Goal: Task Accomplishment & Management: Manage account settings

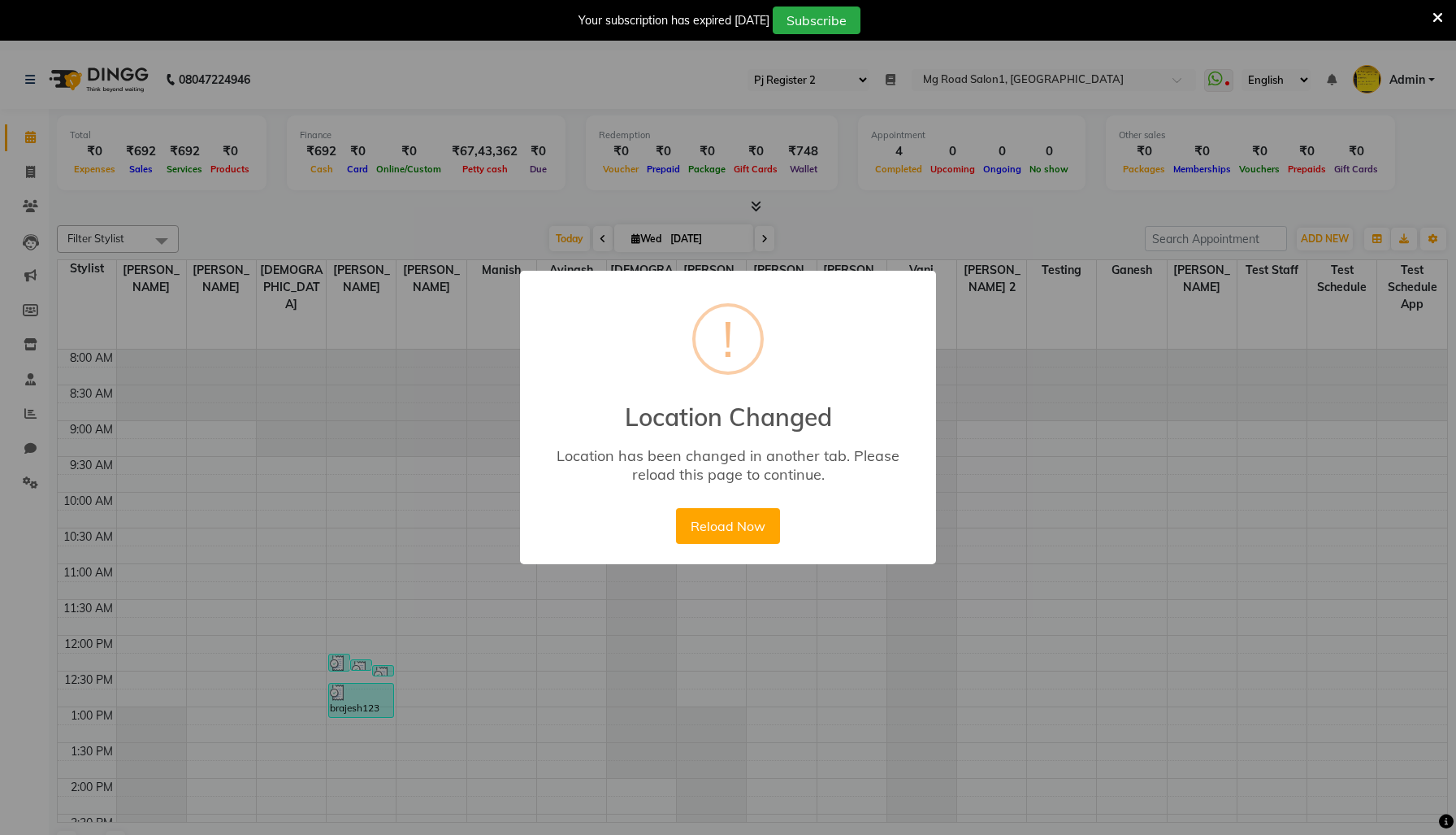
select select "15"
select select "en"
click at [727, 544] on button "Reload Now" at bounding box center [728, 526] width 103 height 36
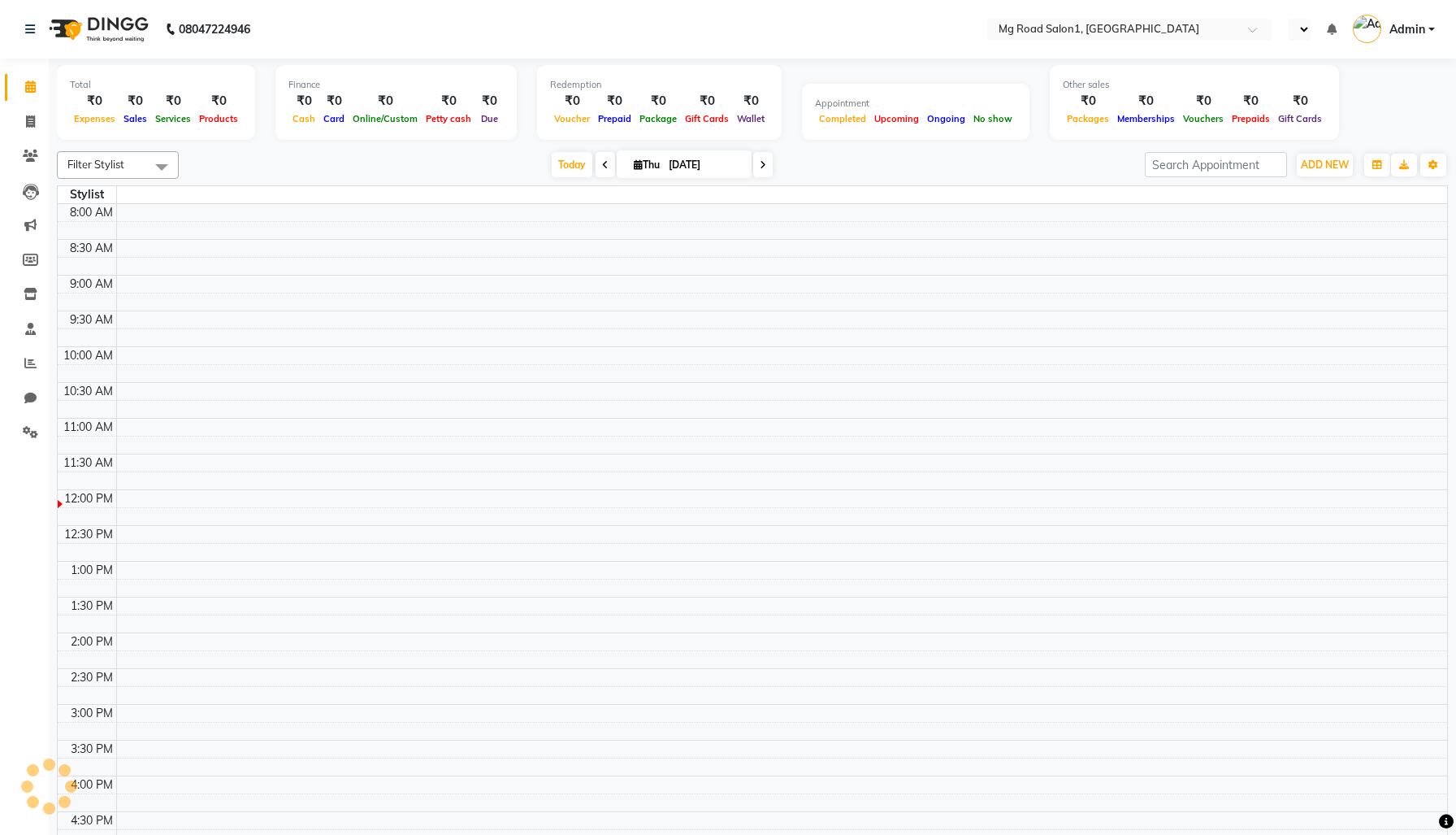
select select "en"
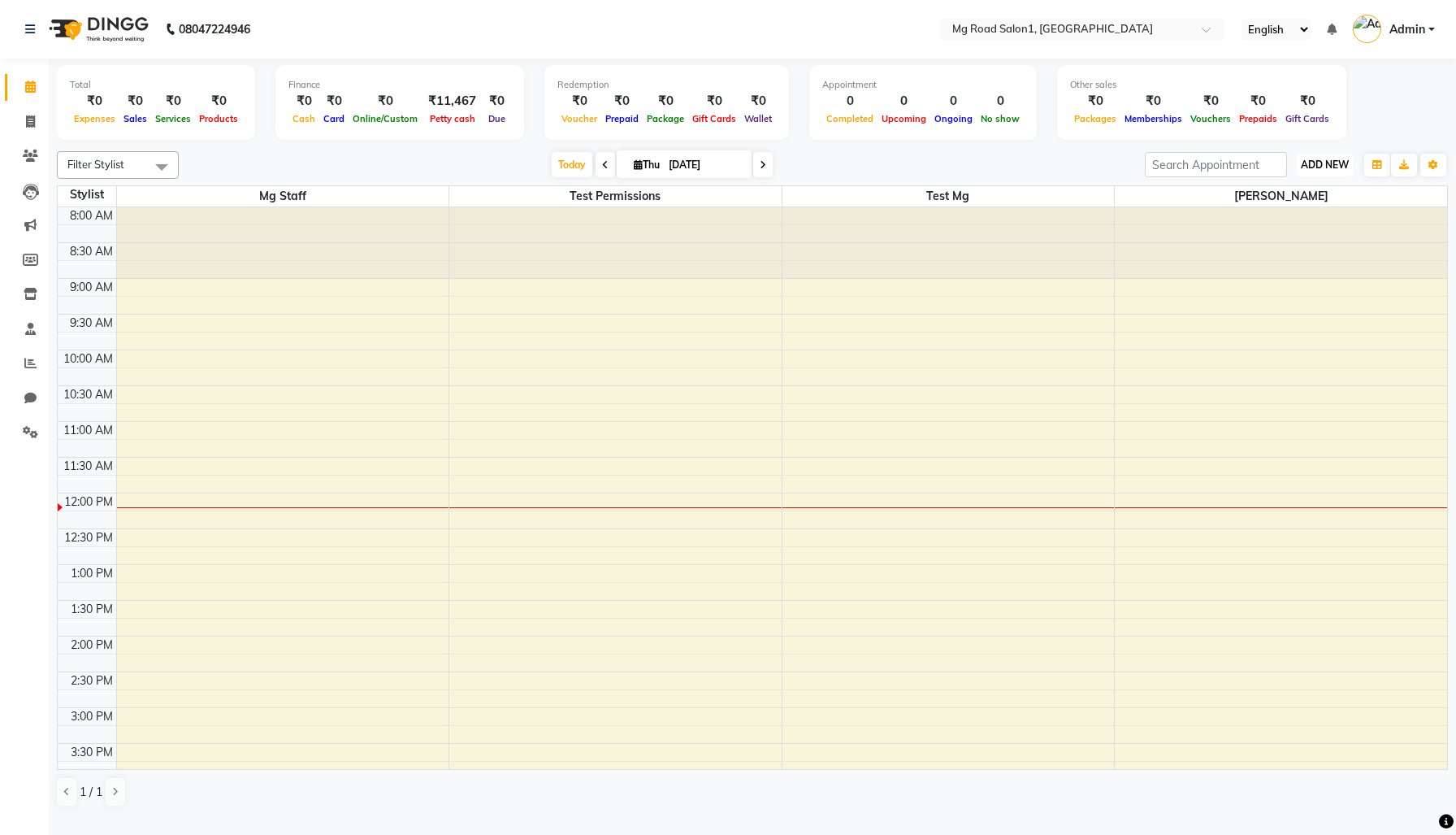
click at [1332, 171] on span "ADD NEW" at bounding box center [1325, 164] width 48 height 12
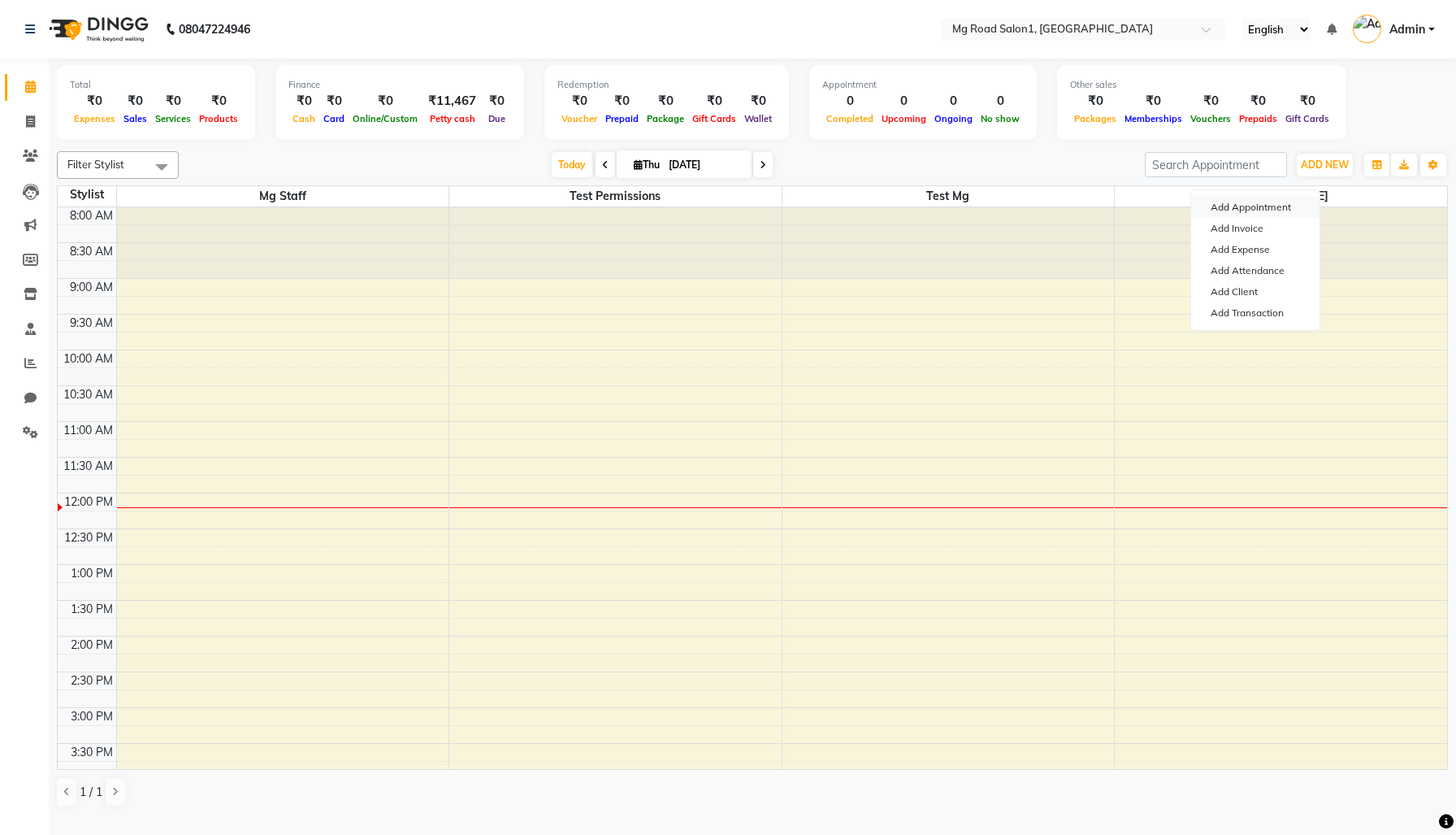
click at [1294, 211] on button "Add Appointment" at bounding box center [1255, 207] width 129 height 21
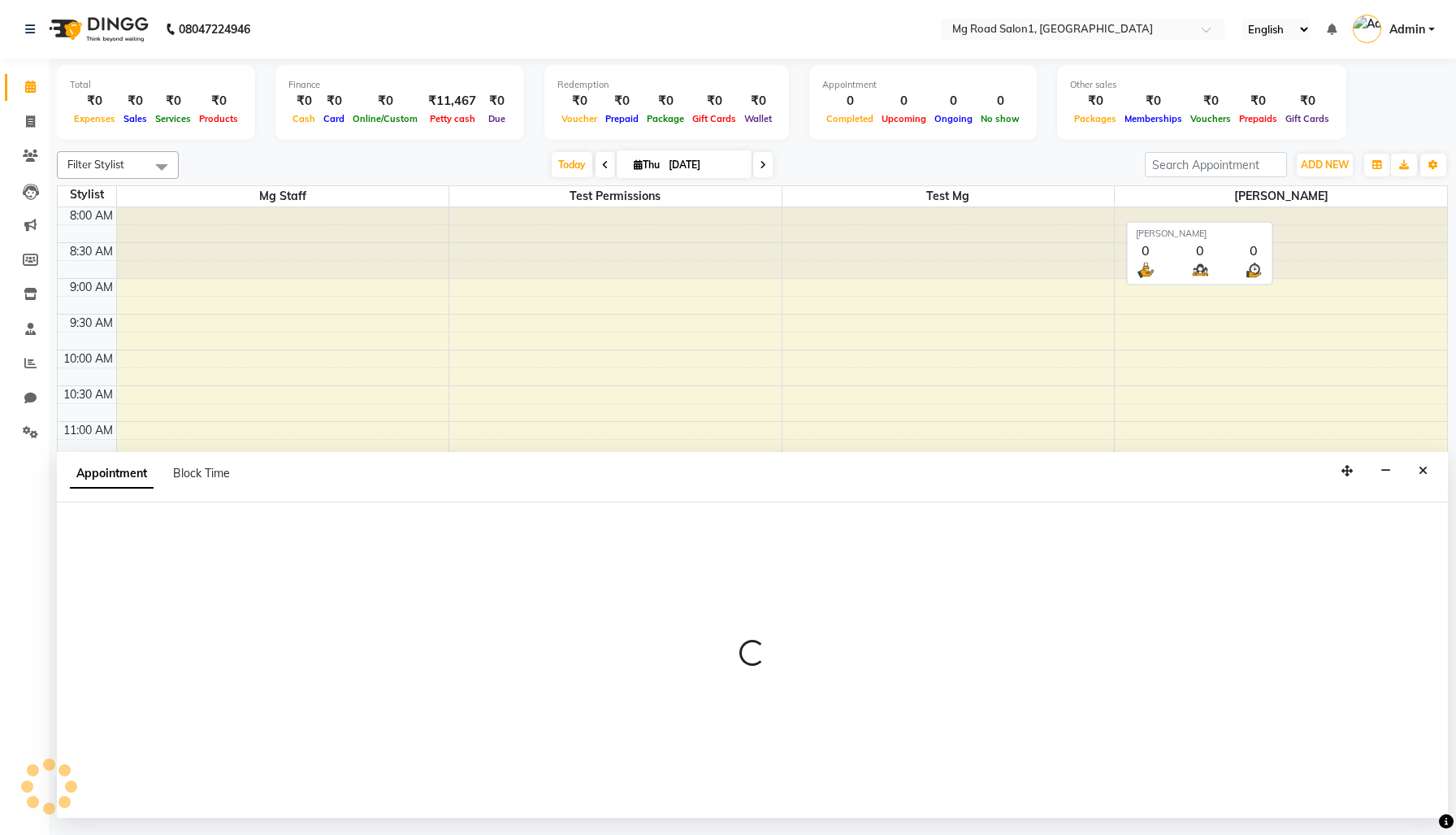
scroll to position [4, 0]
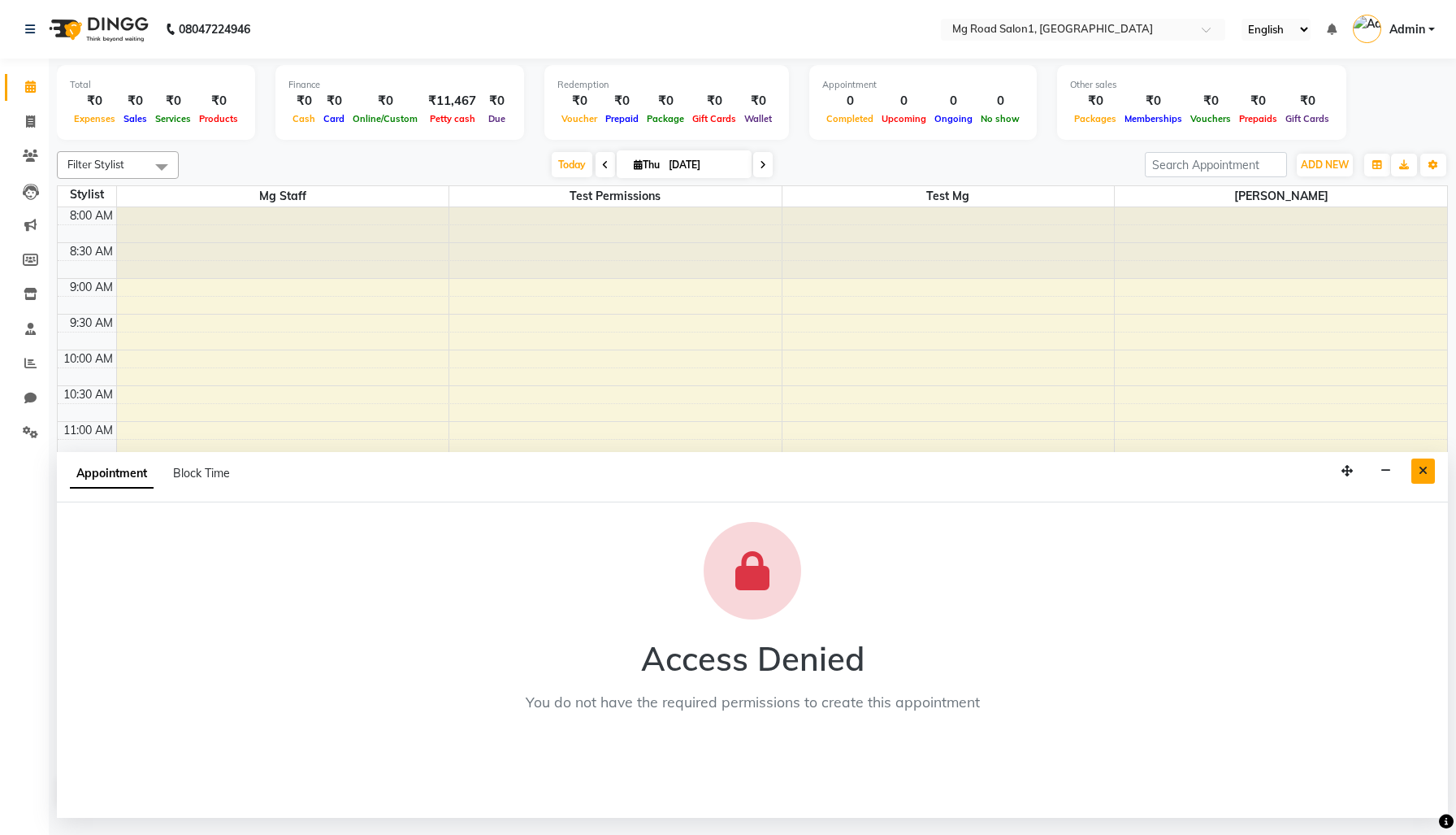
click at [1422, 477] on icon "Close" at bounding box center [1423, 470] width 9 height 11
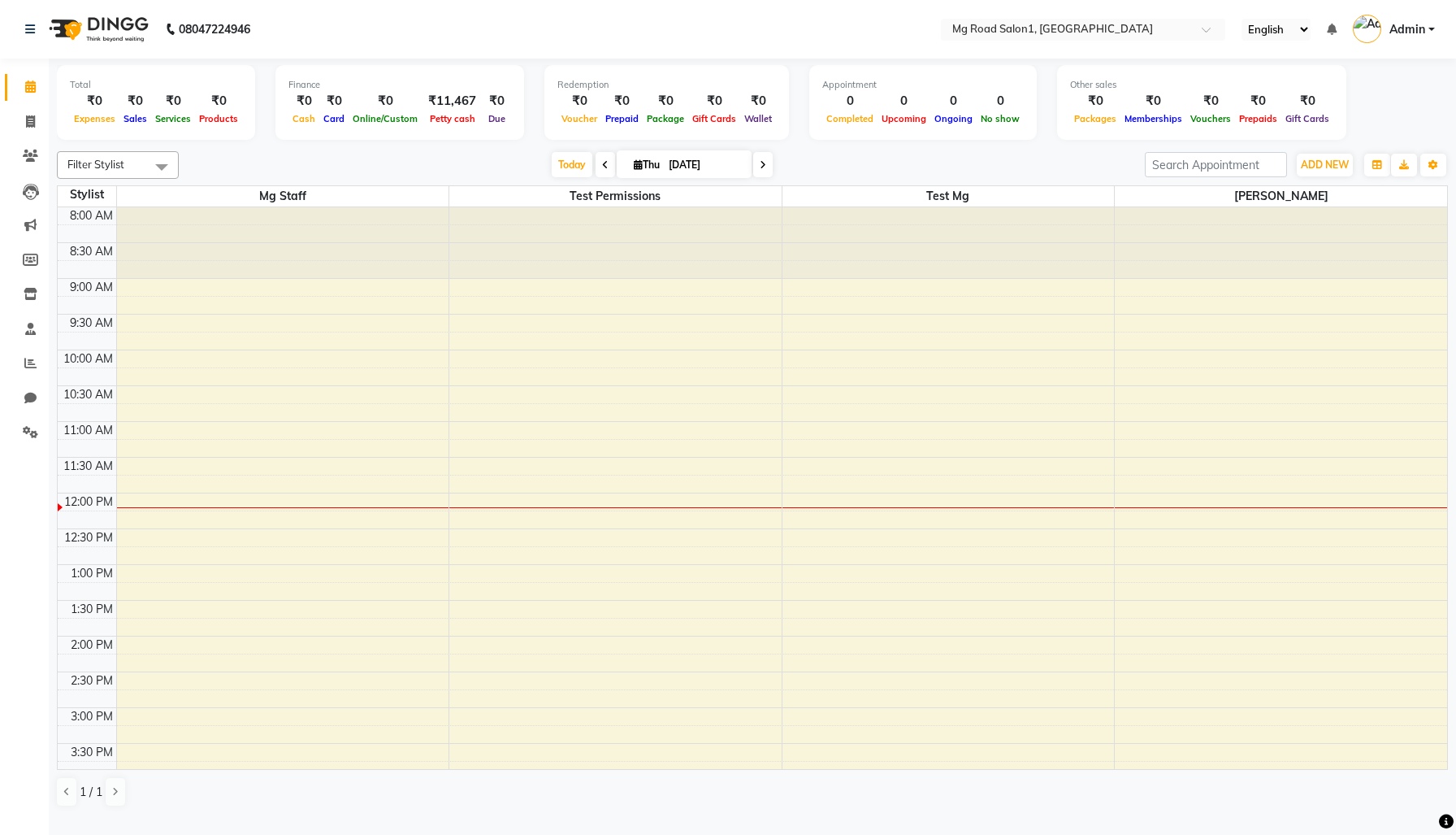
click at [1007, 40] on nav "08047224946 Select Location × Mg Road Salon1, Mg Main Area ENGLISH English Espa…" at bounding box center [728, 29] width 1456 height 58
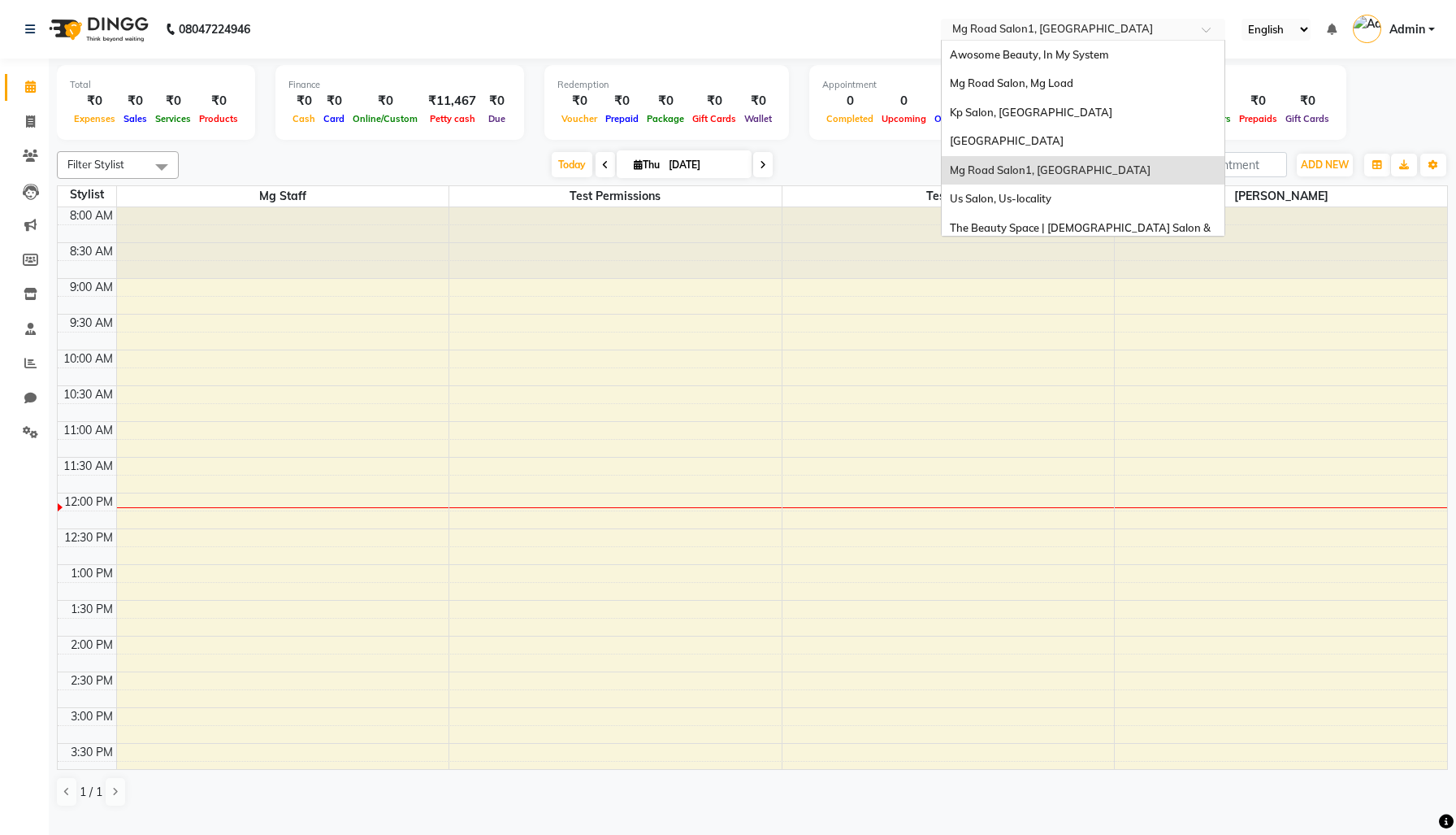
click at [997, 30] on input "text" at bounding box center [1067, 30] width 235 height 16
click at [1000, 106] on span "Kp Salon, [GEOGRAPHIC_DATA]" at bounding box center [1031, 112] width 163 height 13
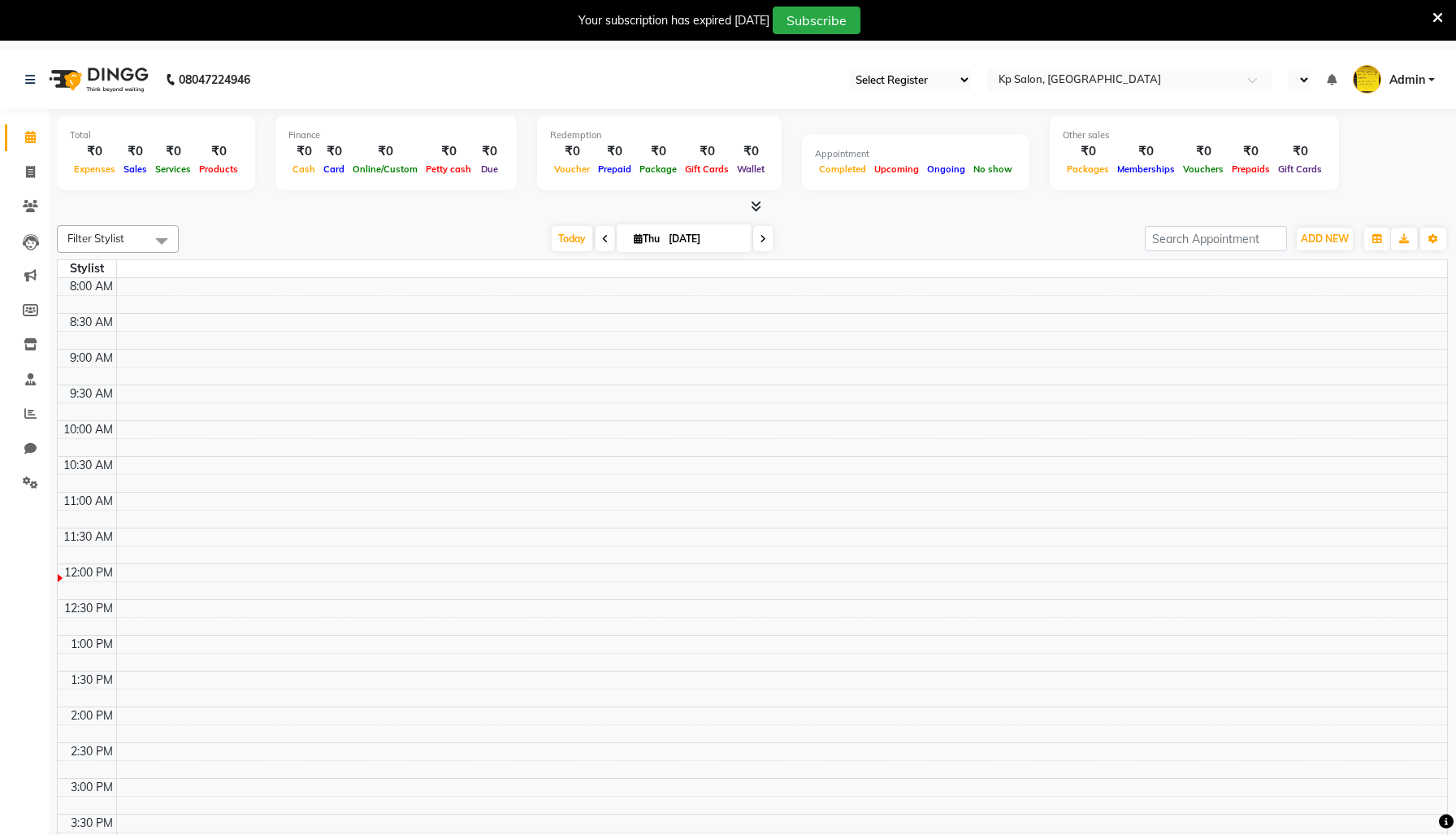
select select "en"
select select "15"
click at [1323, 245] on span "ADD NEW" at bounding box center [1325, 239] width 48 height 12
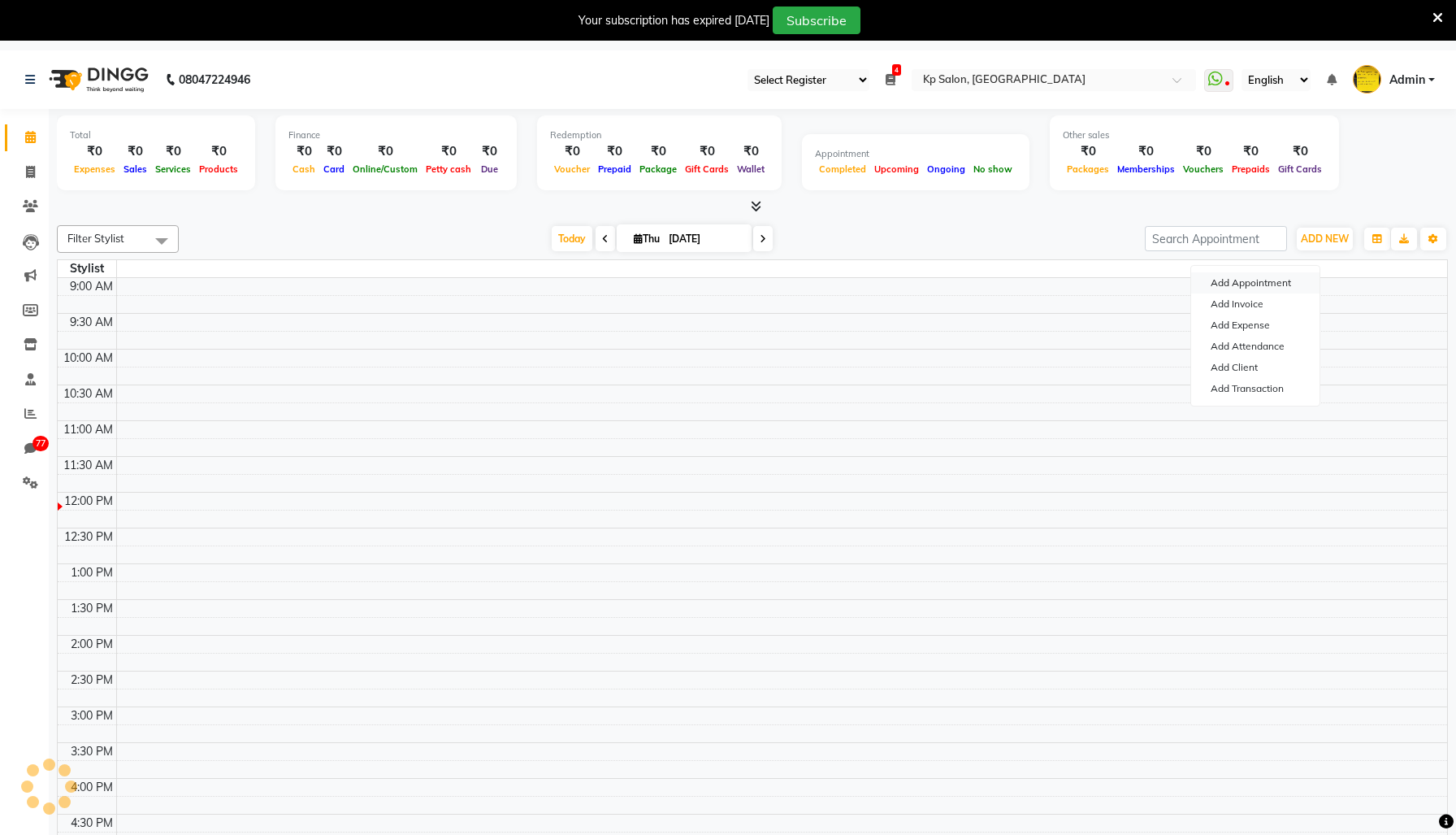
click at [1281, 290] on button "Add Appointment" at bounding box center [1255, 283] width 129 height 21
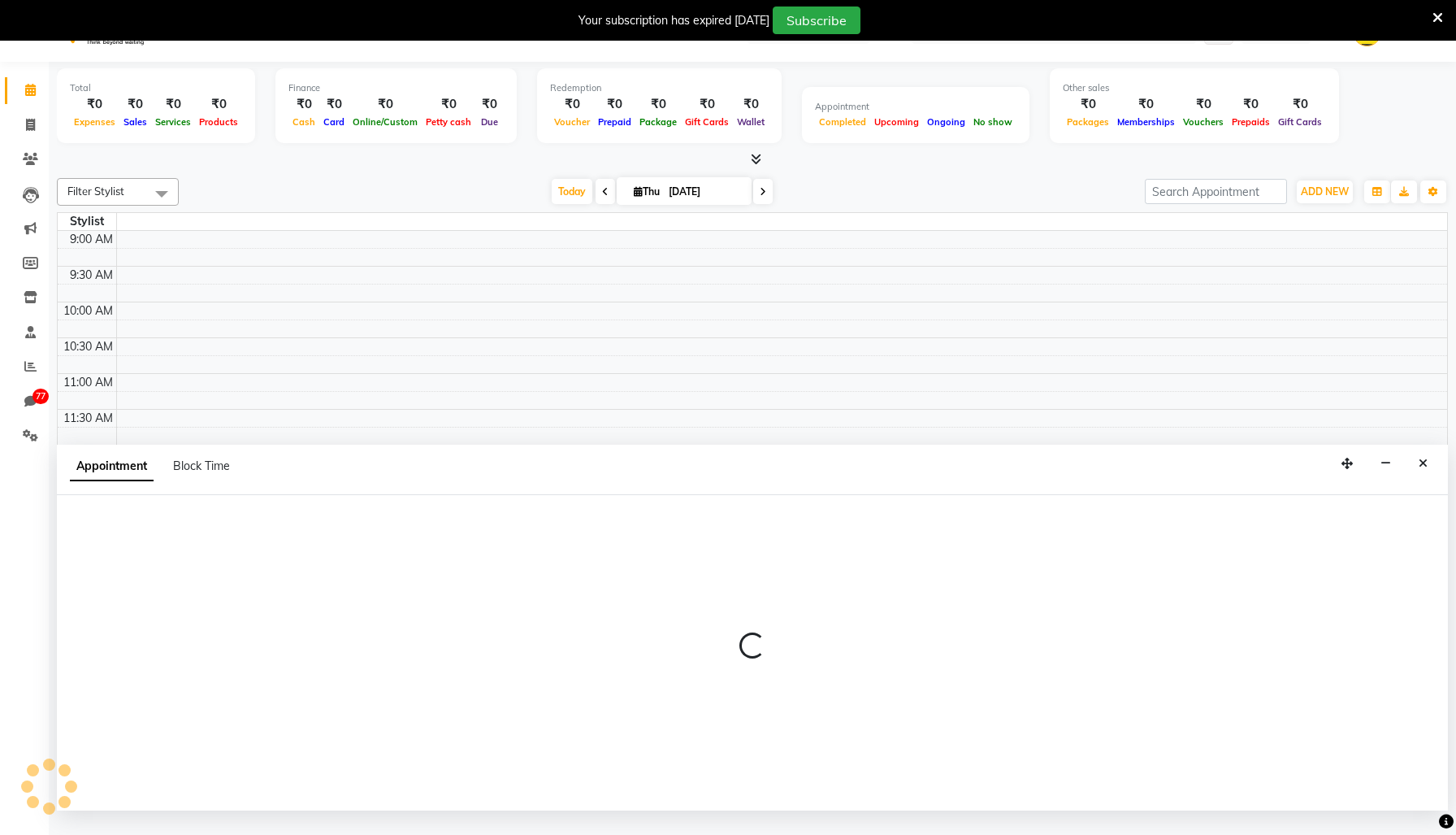
scroll to position [51, 0]
select select "600"
select select "tentative"
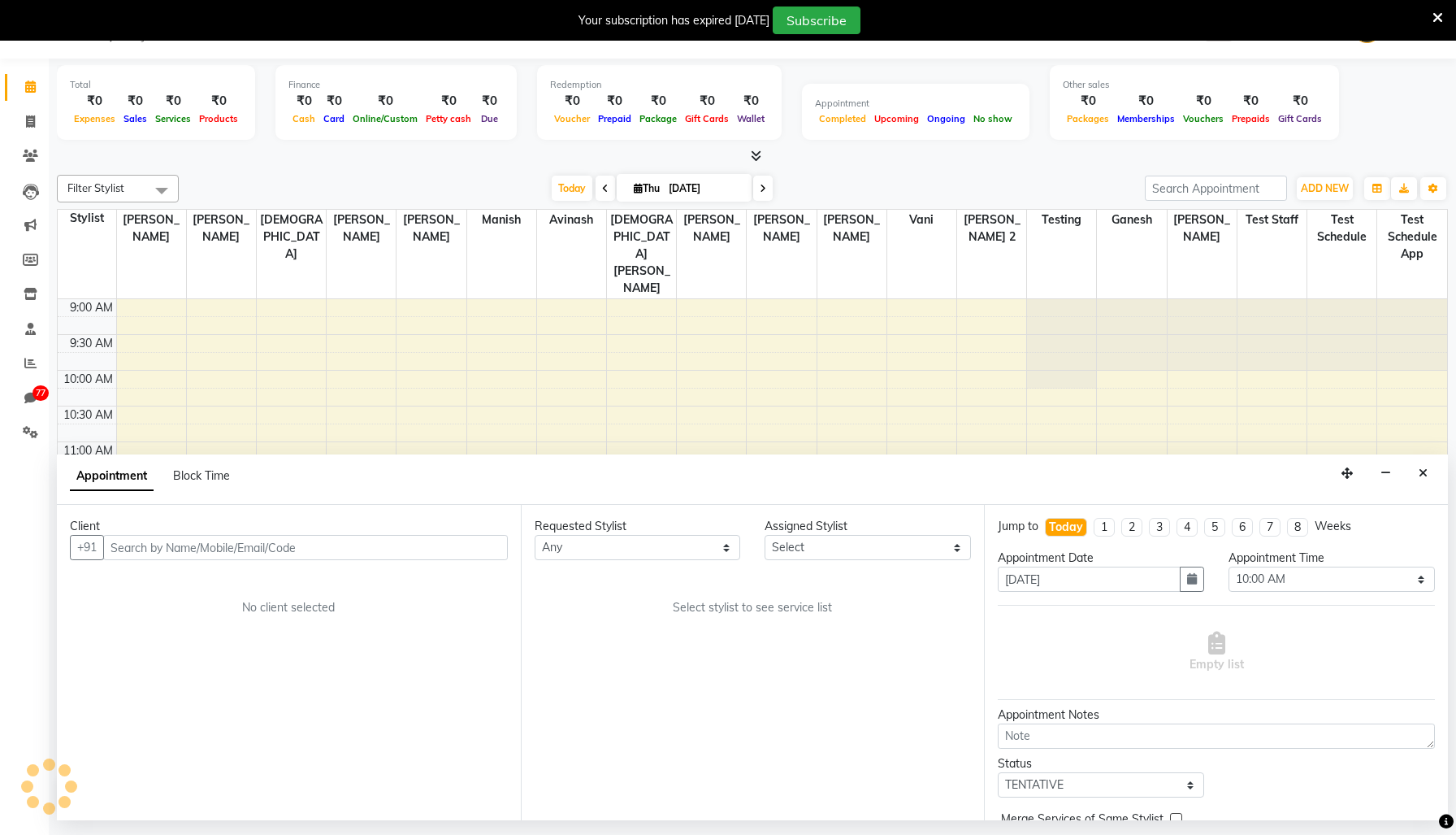
scroll to position [0, 0]
click at [840, 600] on div "Requested Stylist Any [PERSON_NAME] Avinash [PERSON_NAME] [DEMOGRAPHIC_DATA][PE…" at bounding box center [753, 662] width 464 height 315
click at [812, 560] on select "Select [PERSON_NAME] Avinash [PERSON_NAME] Ganesh [PERSON_NAME] Krishna [PERSON…" at bounding box center [868, 548] width 207 height 25
select select "1019"
click at [764, 560] on select "Select [PERSON_NAME] Avinash [PERSON_NAME] Ganesh [PERSON_NAME] Krishna [PERSON…" at bounding box center [868, 548] width 207 height 25
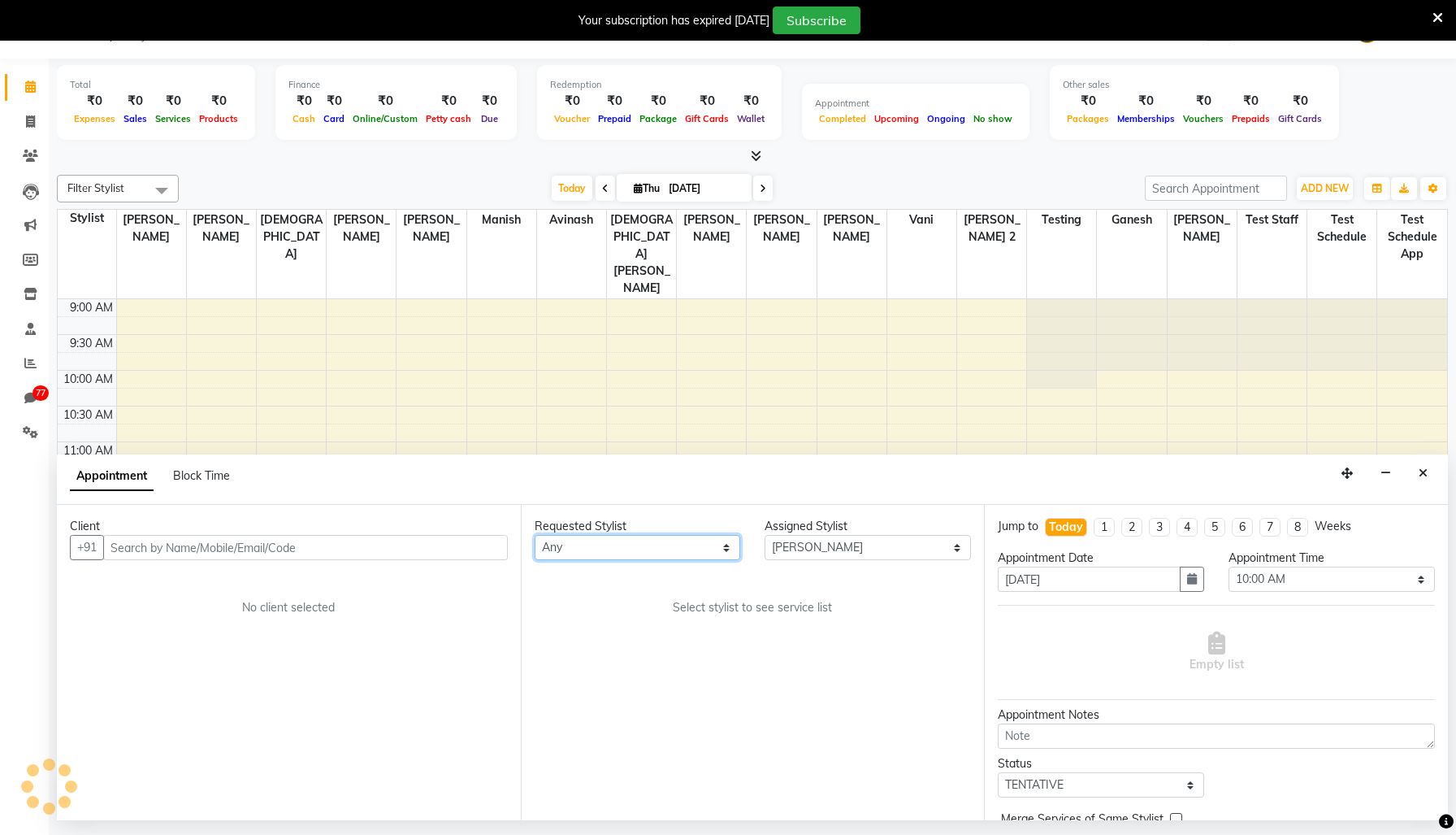
click at [679, 560] on select "Any [PERSON_NAME] Avinash [PERSON_NAME] Ganesh [PERSON_NAME] Krishna [PERSON_NA…" at bounding box center [638, 548] width 207 height 25
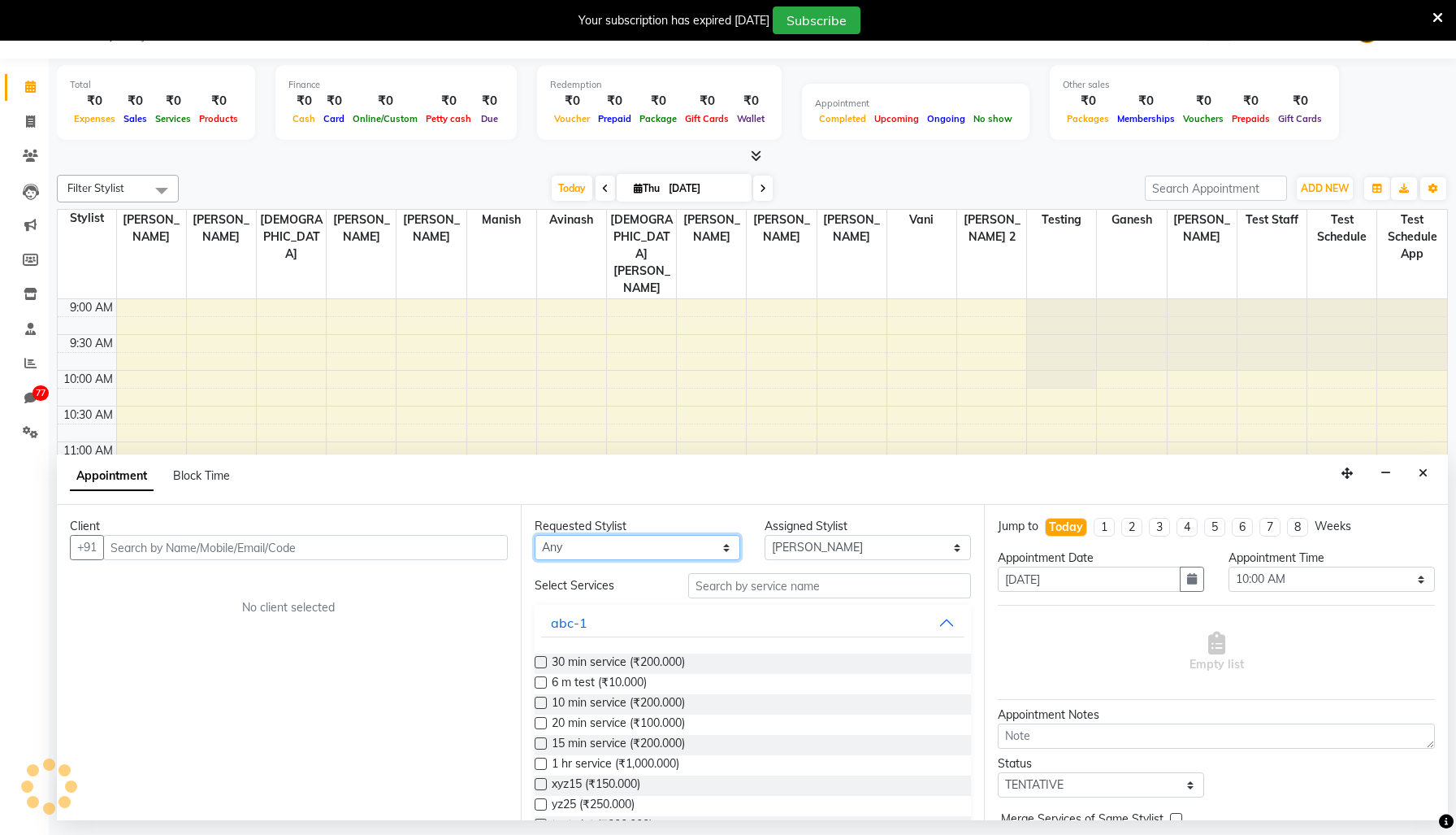
select select "1019"
click at [538, 560] on select "Any [PERSON_NAME] Avinash [PERSON_NAME] Ganesh [PERSON_NAME] Krishna [PERSON_NA…" at bounding box center [638, 548] width 207 height 25
click at [608, 674] on span "30 min service (₹200.000)" at bounding box center [618, 664] width 133 height 20
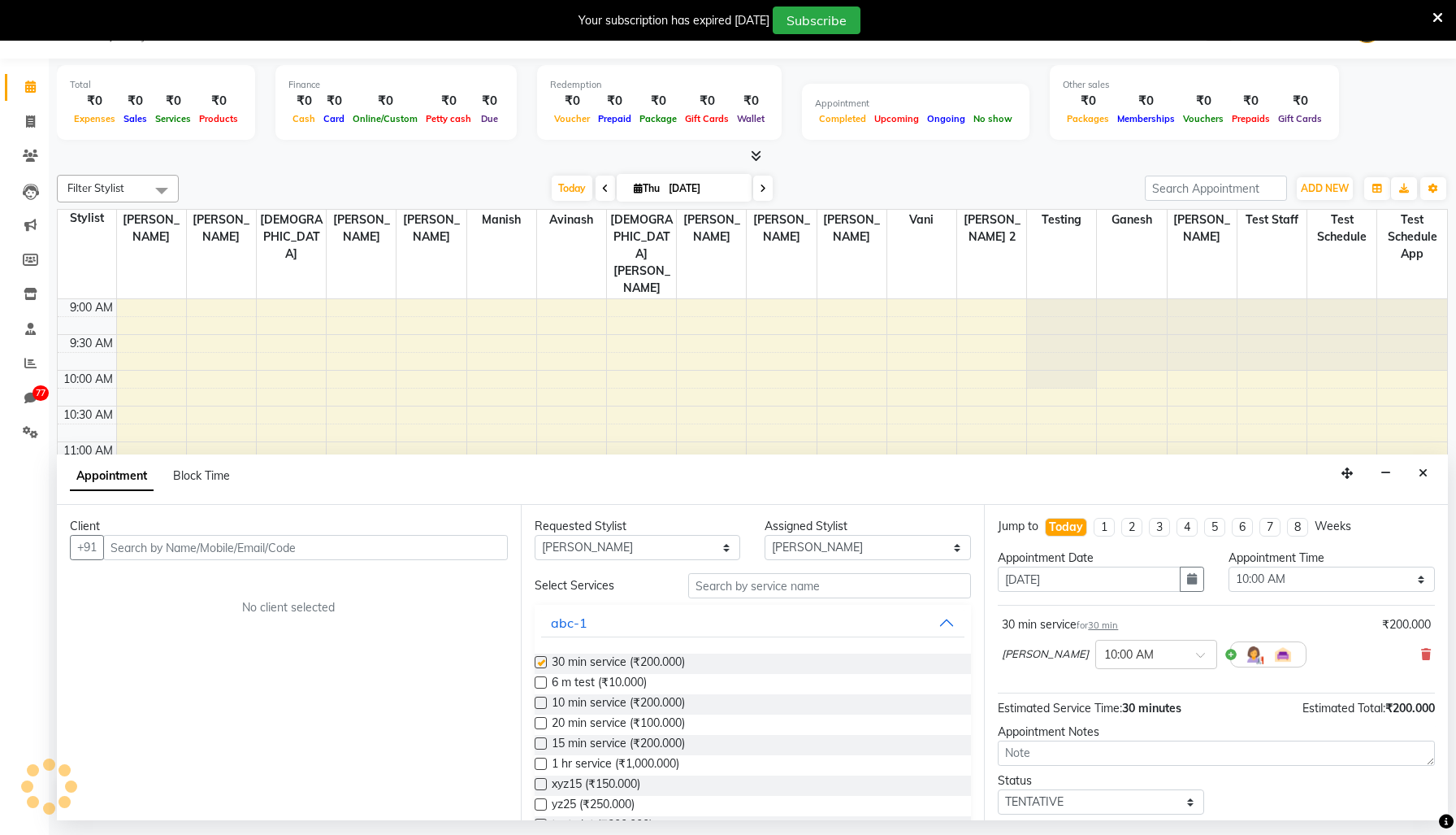
checkbox input "false"
click at [1109, 631] on span "30 min" at bounding box center [1103, 625] width 30 height 11
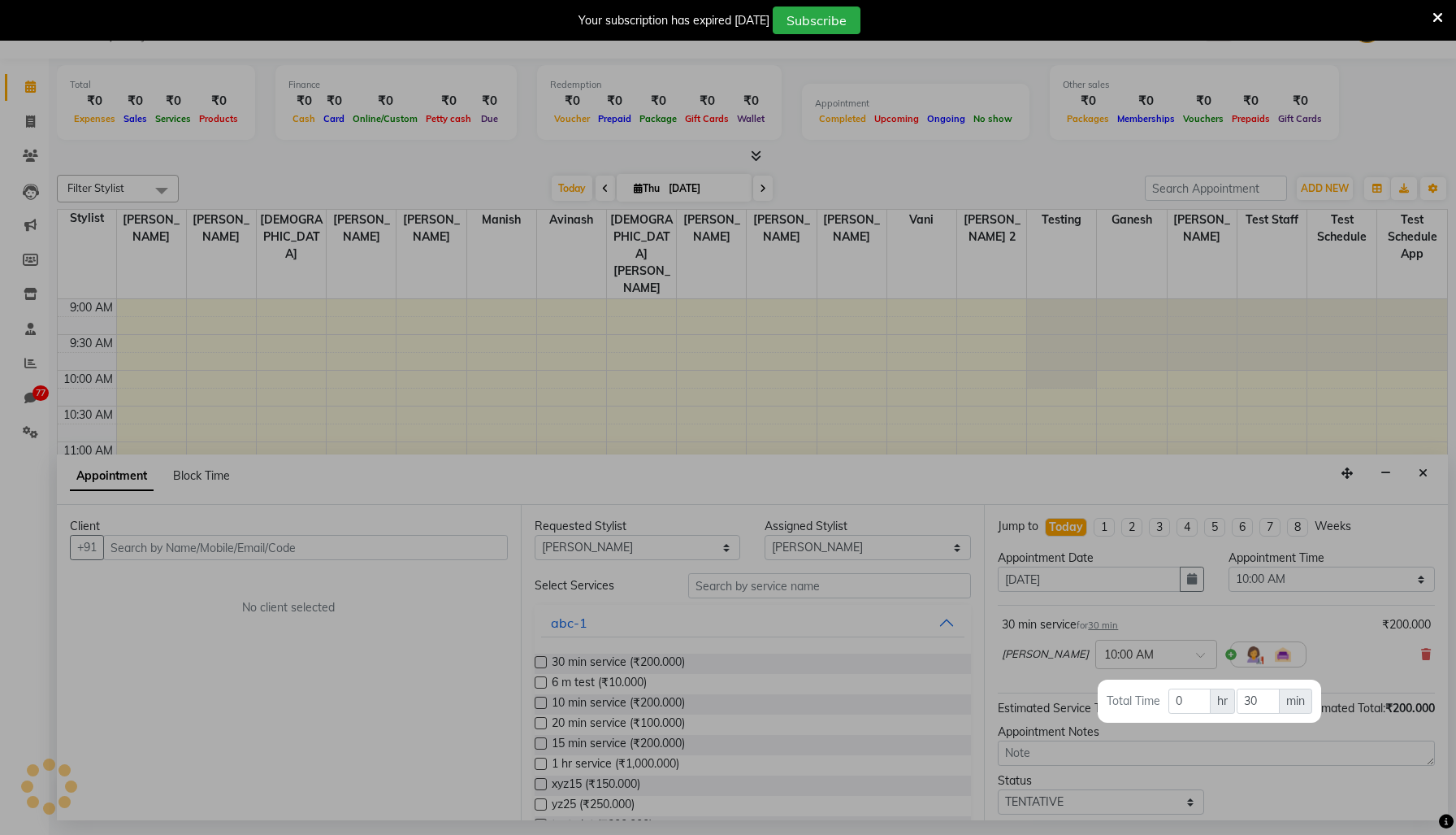
click at [1154, 666] on div at bounding box center [728, 418] width 1456 height 835
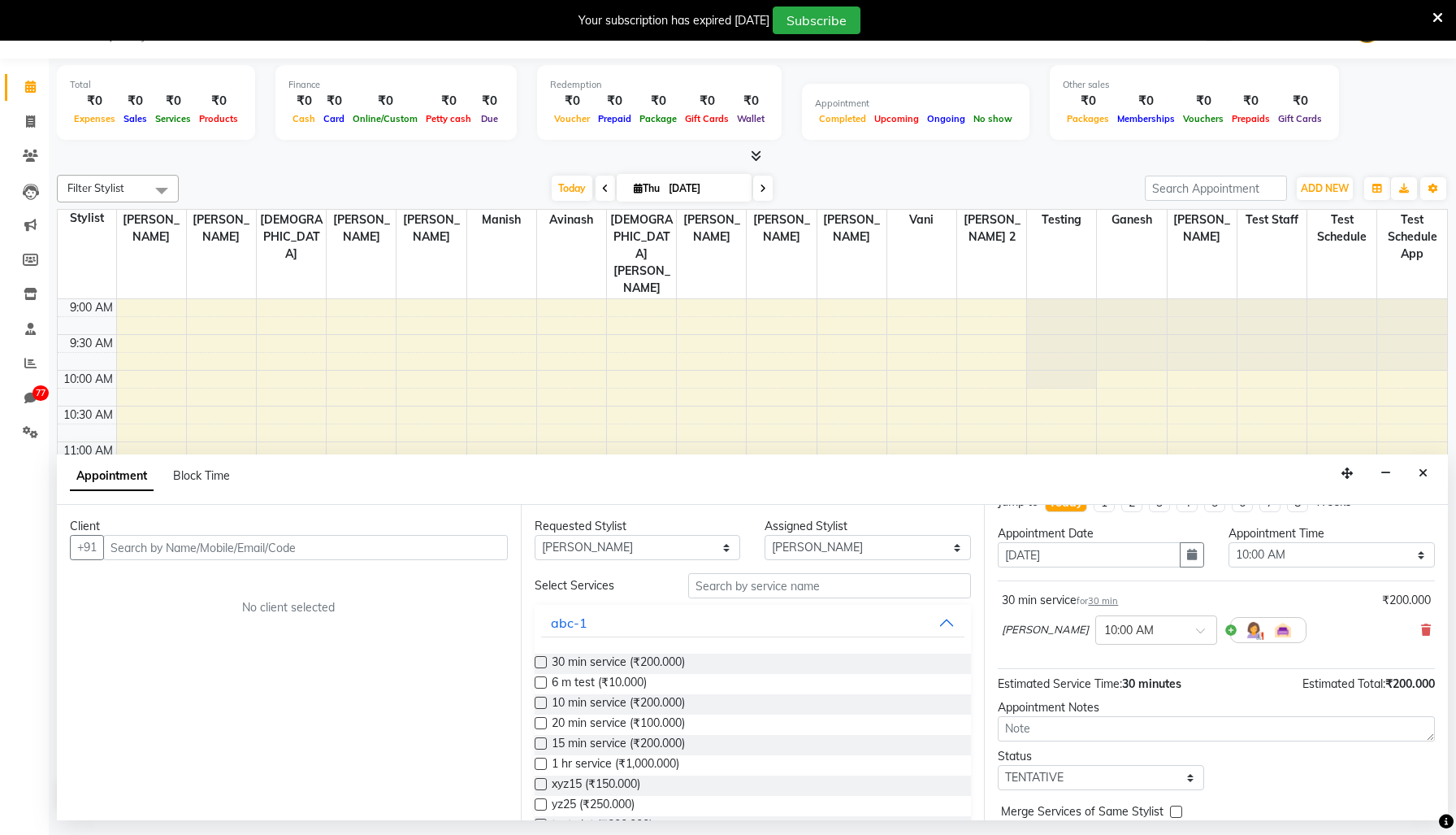
scroll to position [28, 0]
click at [1105, 634] on input "text" at bounding box center [1140, 626] width 71 height 17
click at [1098, 672] on div "10:00 AM" at bounding box center [1156, 656] width 120 height 30
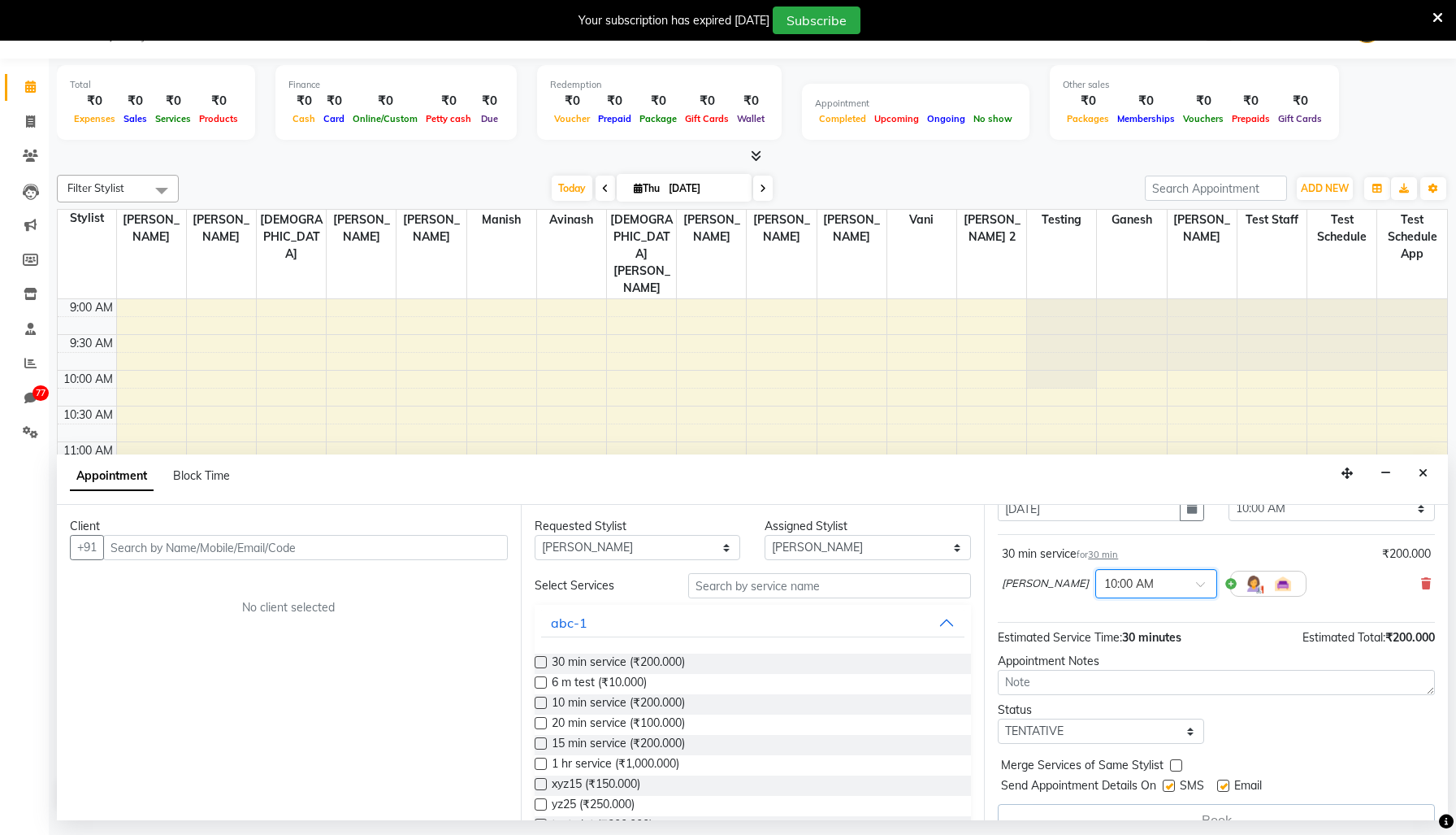
scroll to position [72, 0]
click at [1230, 595] on div at bounding box center [1268, 582] width 76 height 26
click at [1244, 592] on img at bounding box center [1254, 582] width 19 height 19
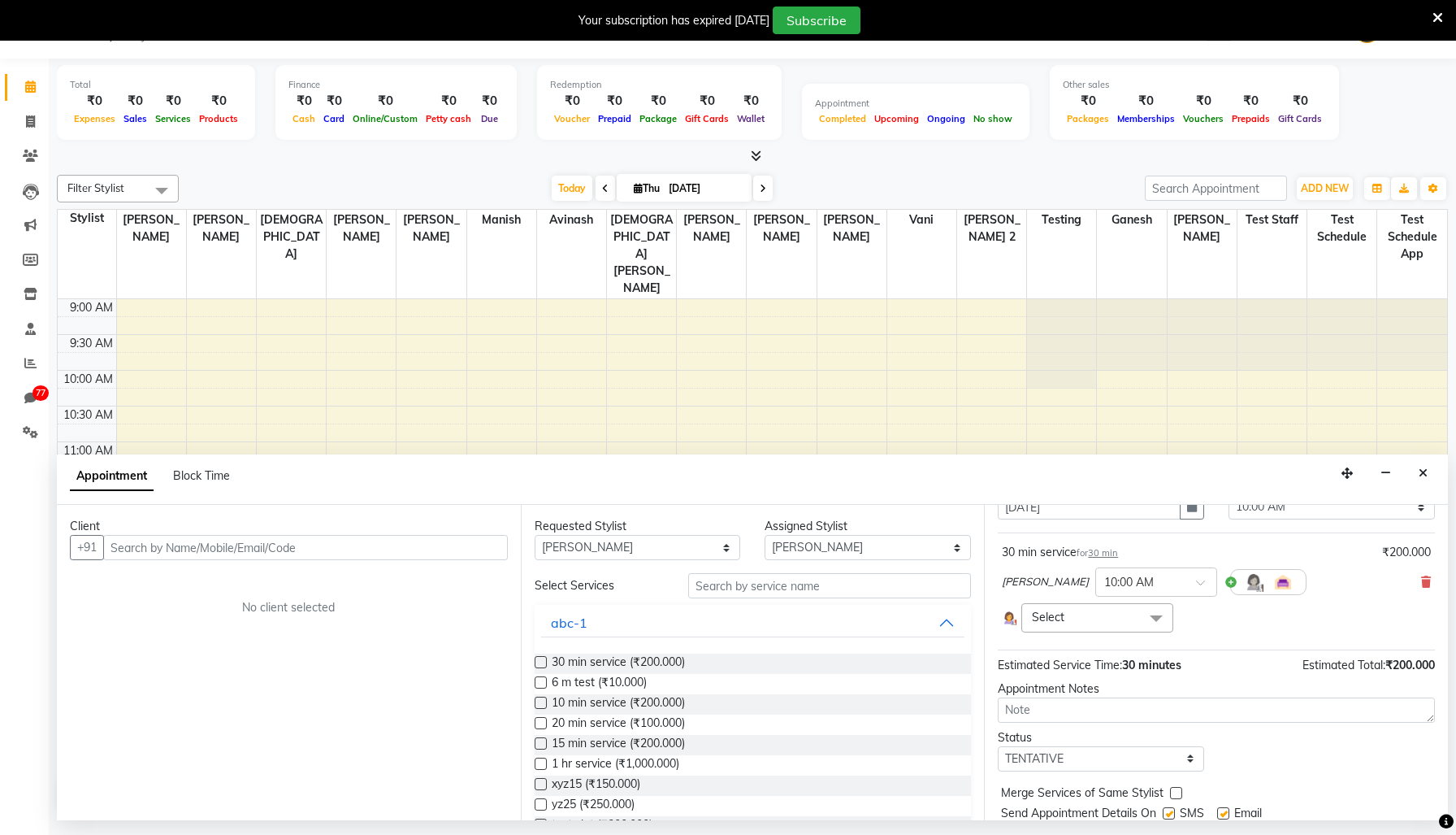
click at [1049, 632] on span "Select" at bounding box center [1098, 617] width 152 height 29
click at [1051, 737] on div "Avinash" at bounding box center [1097, 728] width 134 height 17
checkbox input "true"
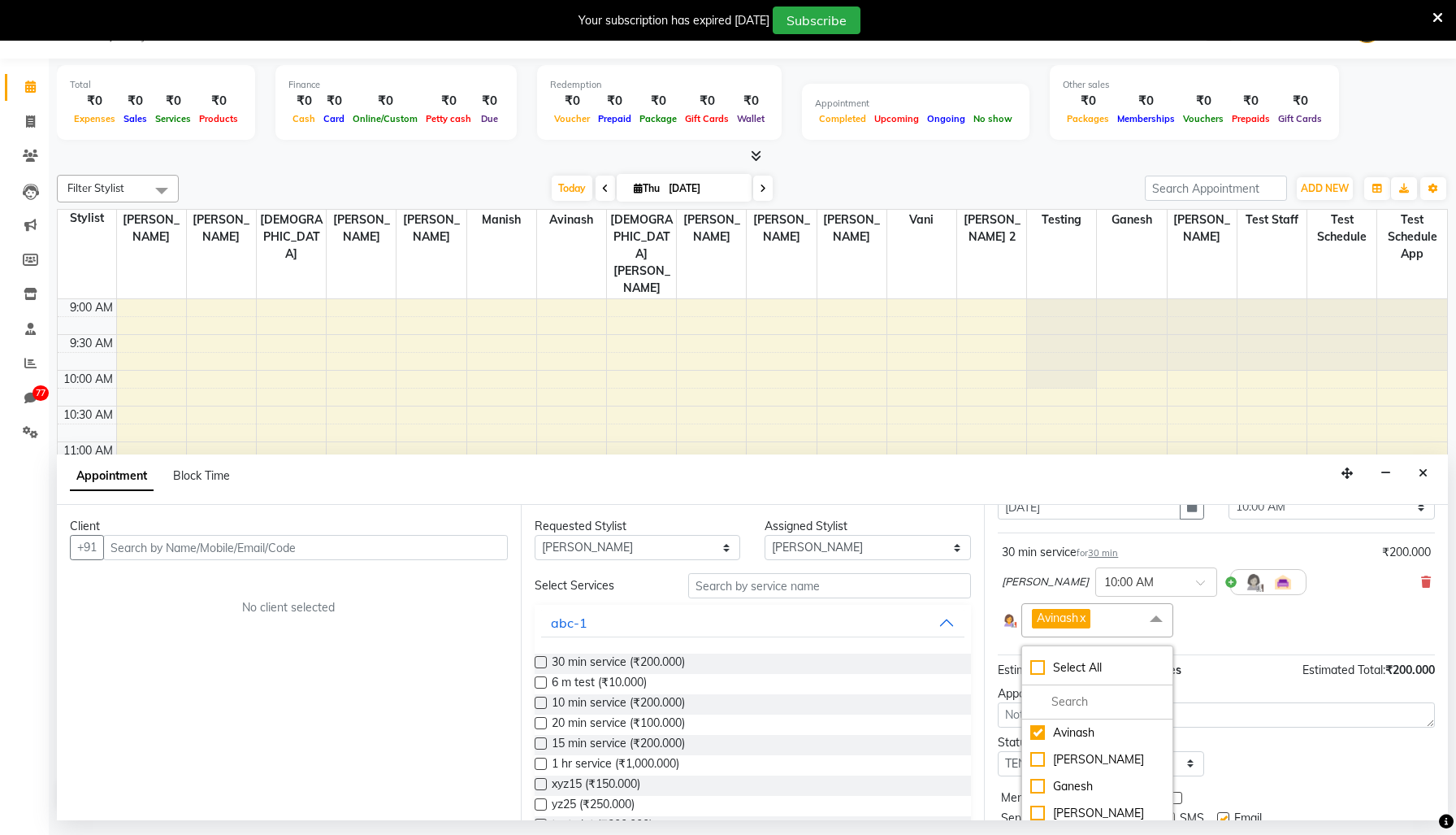
click at [1239, 702] on div "Appointment Notes" at bounding box center [1216, 694] width 437 height 17
click at [30, 128] on span at bounding box center [30, 122] width 29 height 19
select select "service"
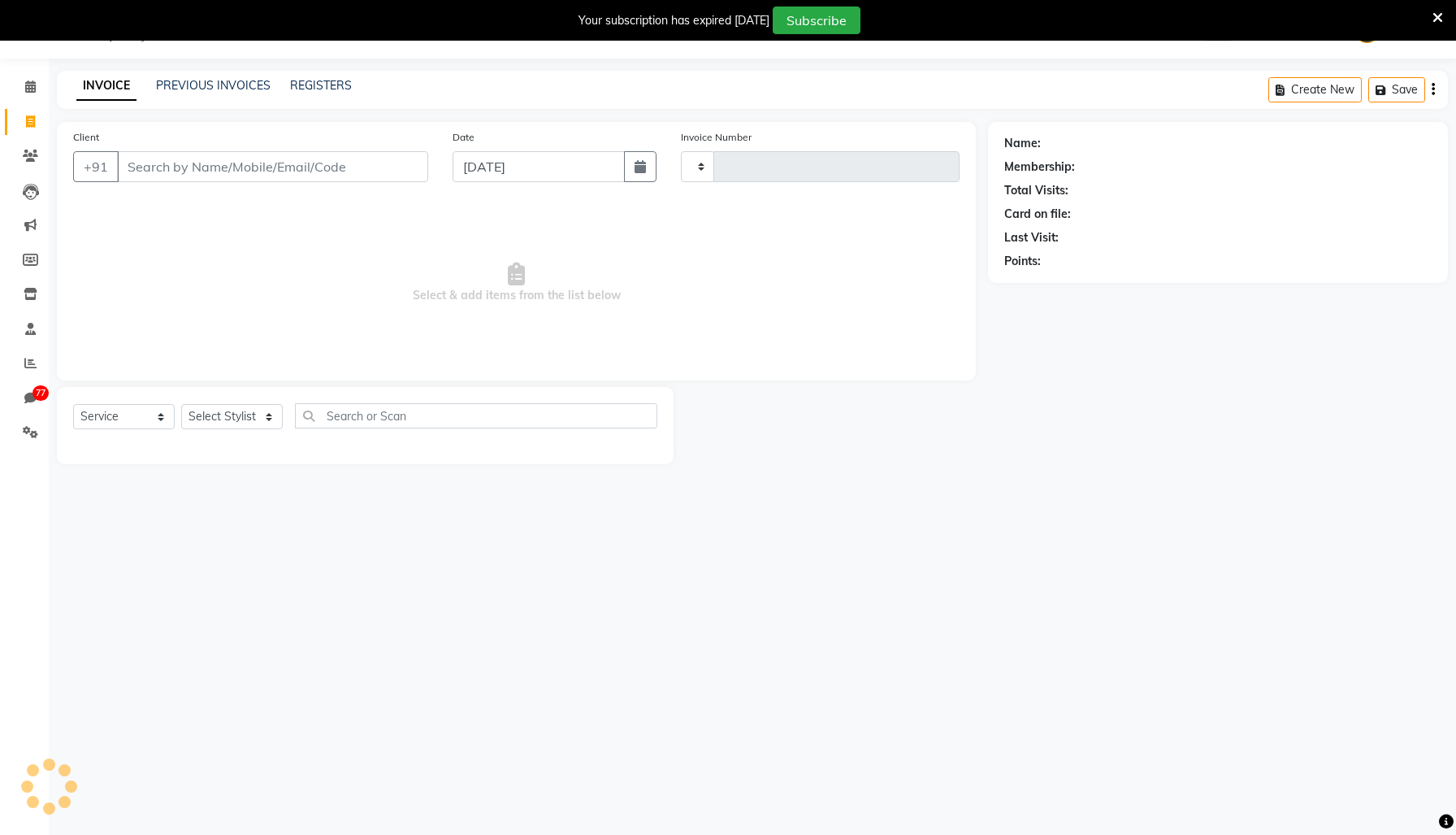
scroll to position [3, 0]
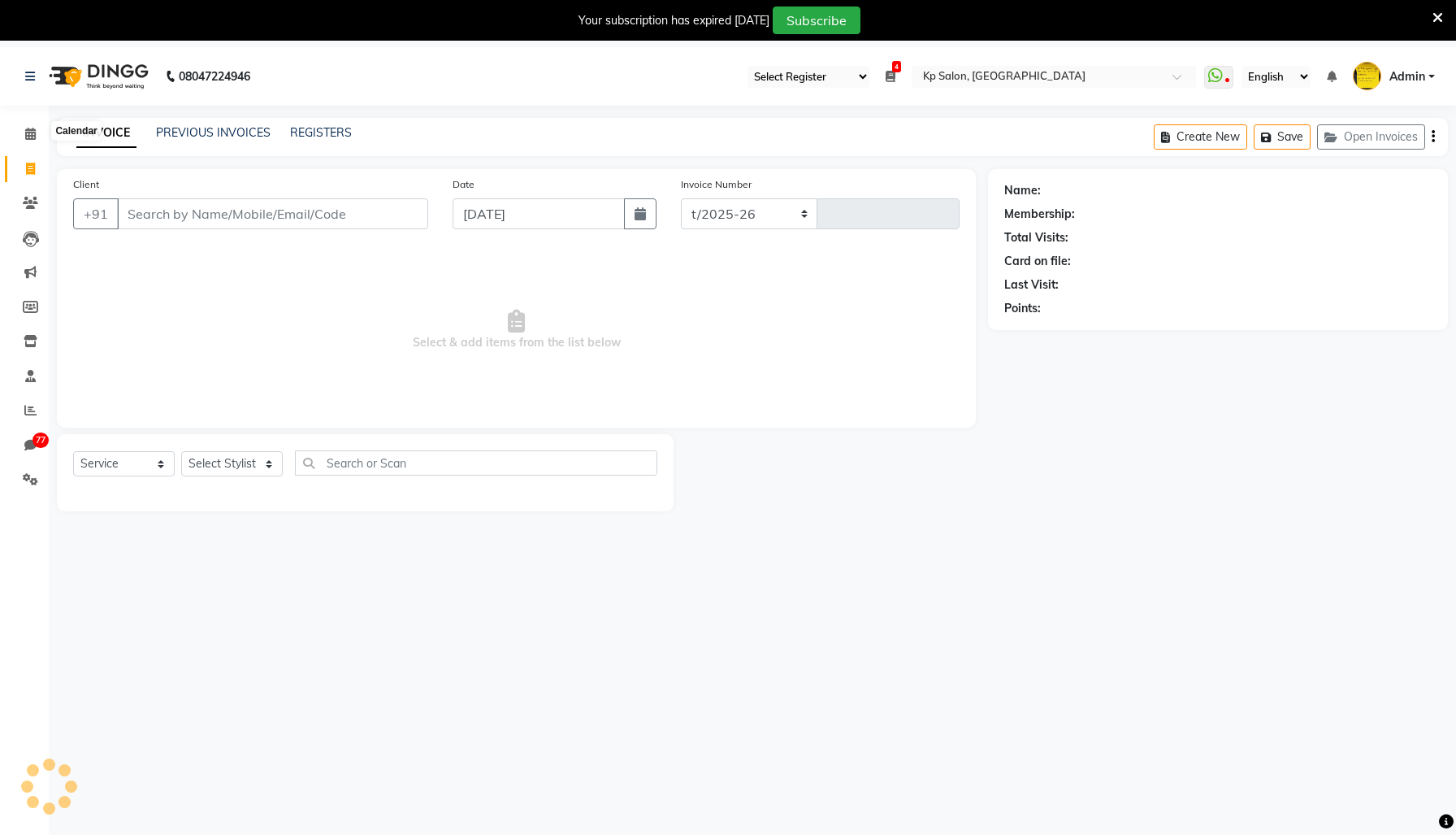
select select "554"
type input "0980"
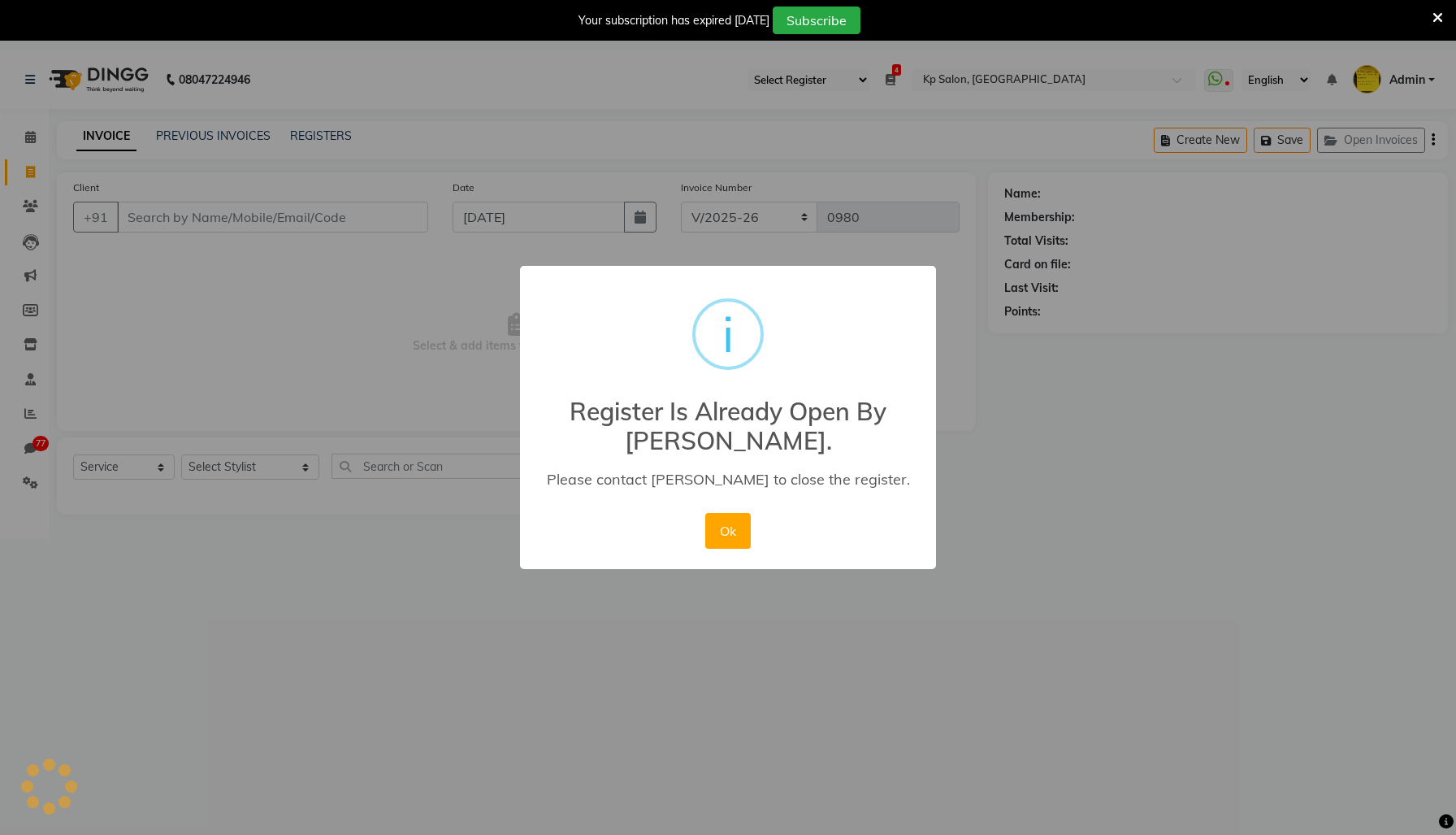
click at [121, 508] on div "× i Register Is Already Open By [PERSON_NAME]. Please contact [PERSON_NAME] to …" at bounding box center [728, 418] width 1456 height 835
click at [705, 549] on button "Ok" at bounding box center [727, 531] width 45 height 36
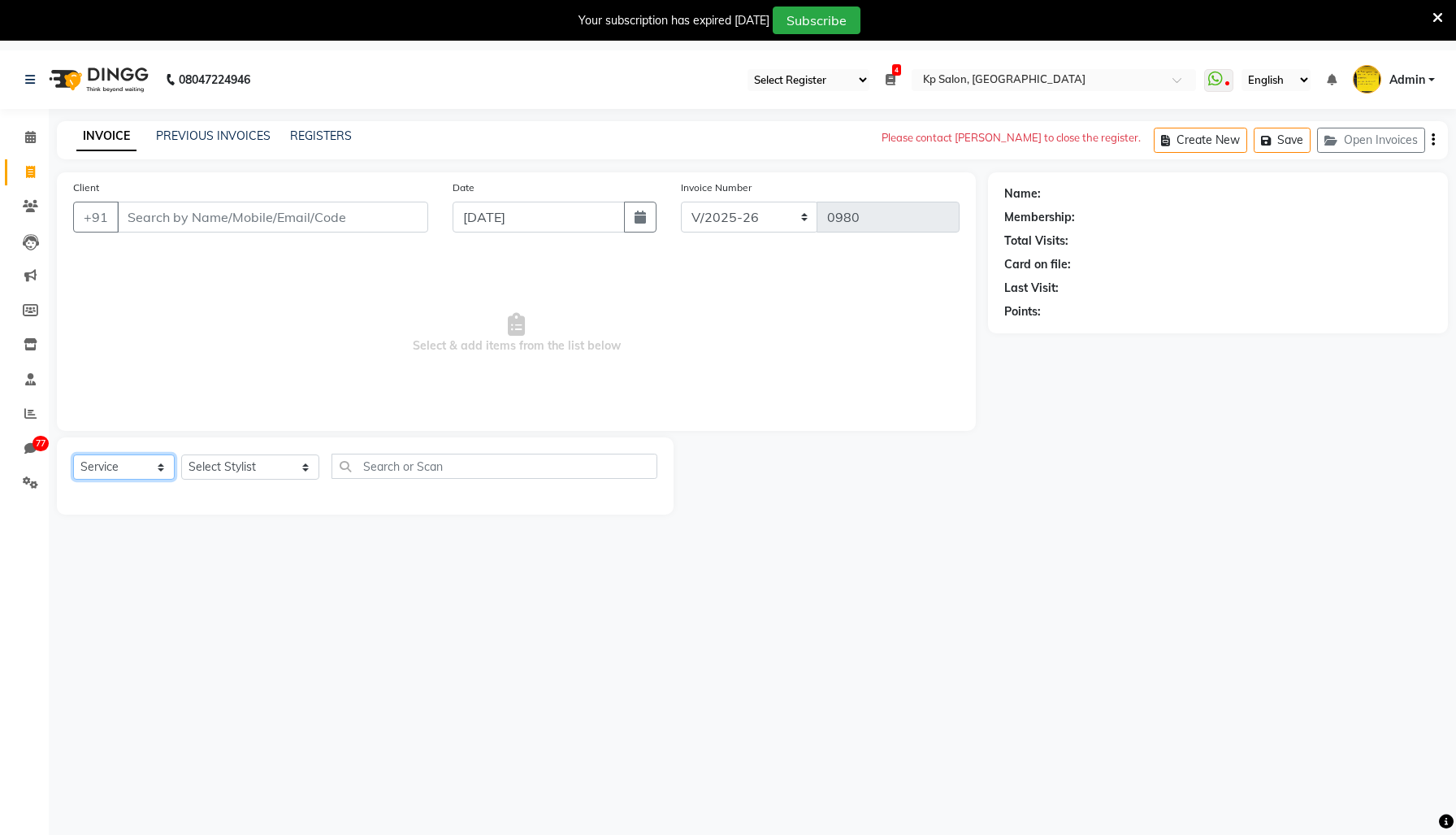
click at [152, 479] on select "Select Service Product Membership Package Voucher Prepaid Gift Card" at bounding box center [124, 467] width 102 height 25
select select "product"
click at [77, 479] on select "Select Service Product Membership Package Voucher Prepaid Gift Card" at bounding box center [124, 467] width 102 height 25
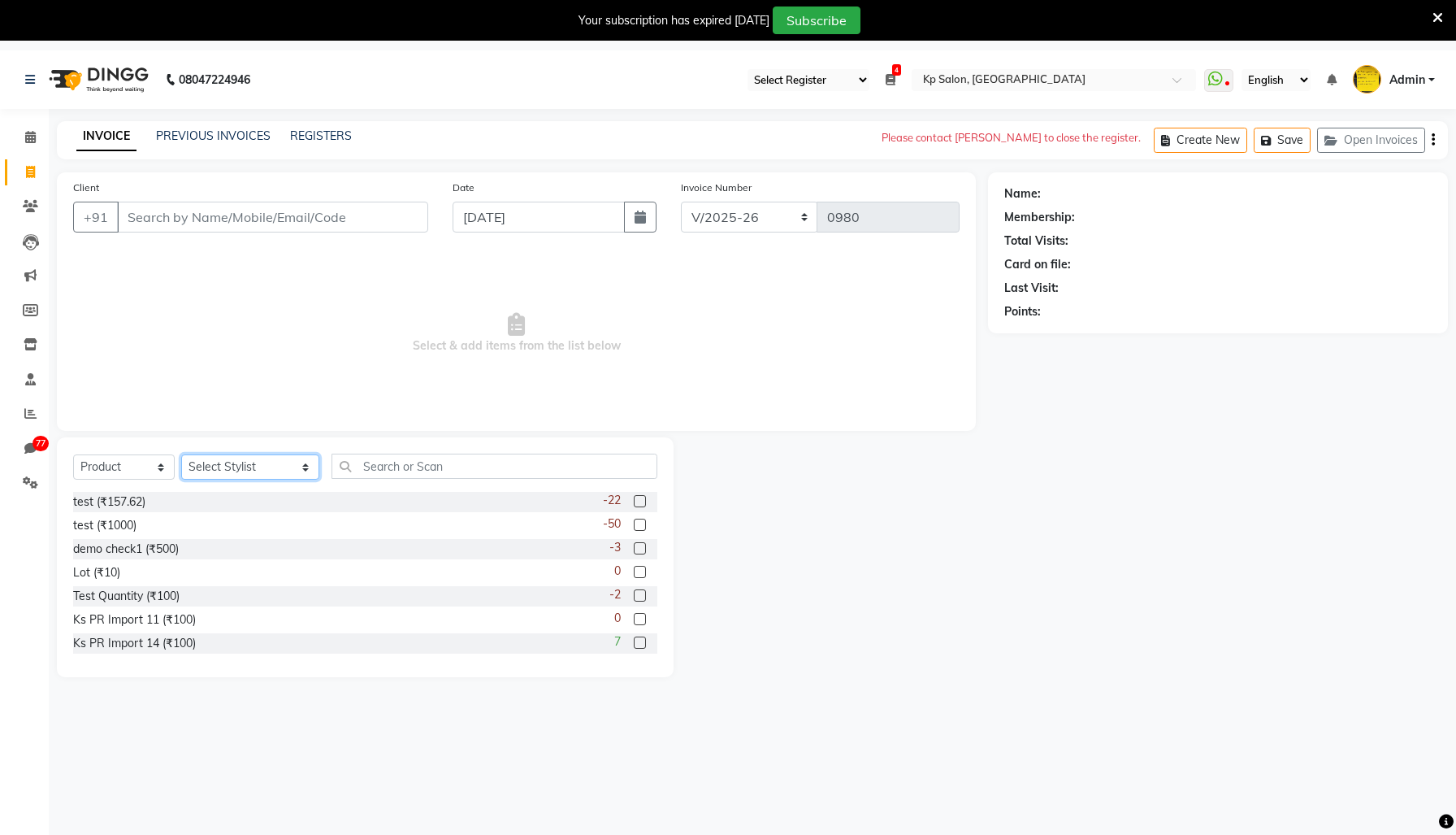
click at [239, 479] on select "Select Stylist [PERSON_NAME] [PERSON_NAME] Ganesh Jiya [PERSON_NAME] Krishna [P…" at bounding box center [250, 467] width 138 height 25
select select "1019"
click at [187, 479] on select "Select Stylist [PERSON_NAME] [PERSON_NAME] Ganesh Jiya [PERSON_NAME] Krishna [P…" at bounding box center [250, 467] width 138 height 25
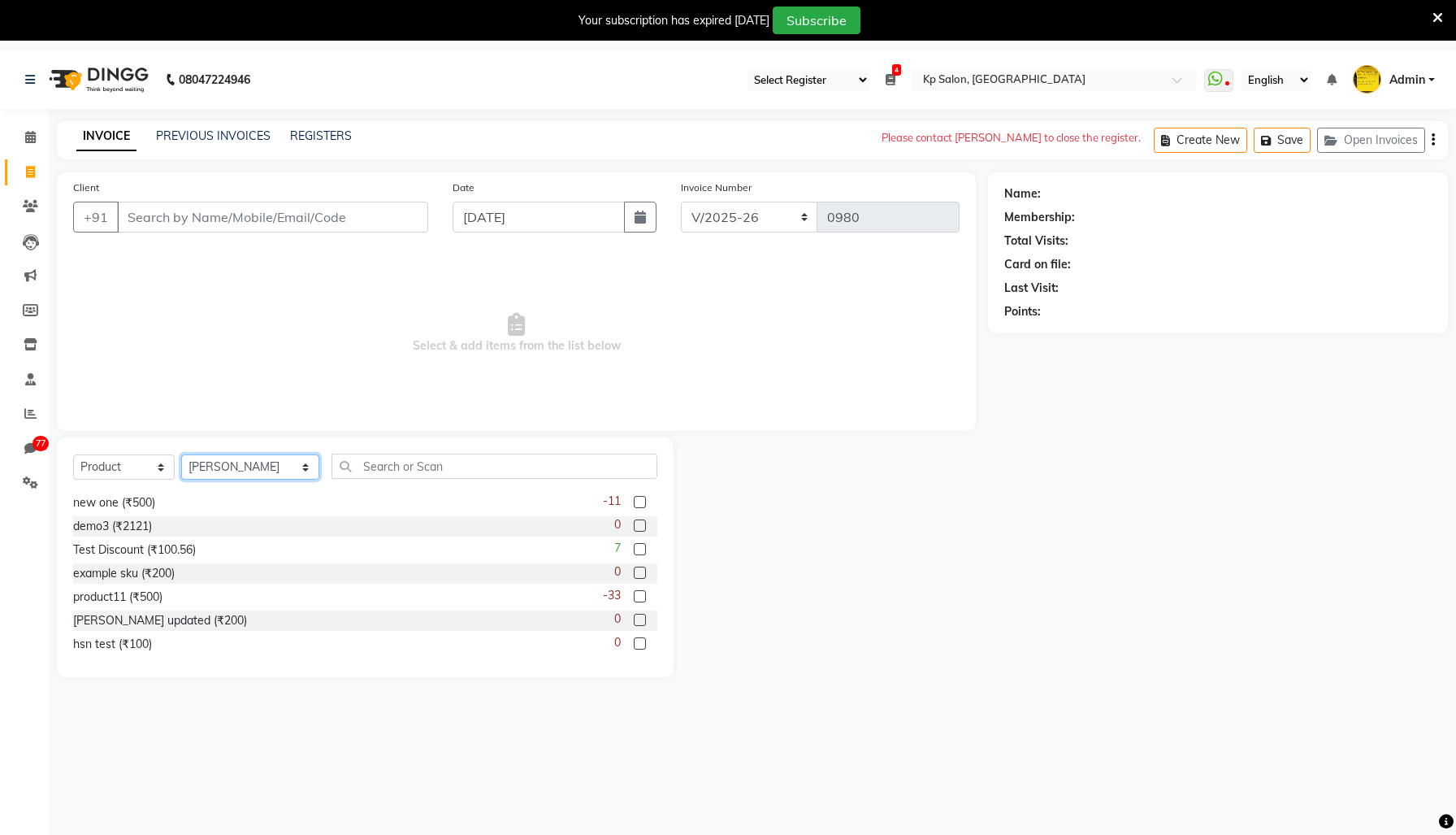
scroll to position [302, 0]
click at [634, 559] on label at bounding box center [640, 552] width 12 height 12
click at [634, 559] on input "checkbox" at bounding box center [639, 553] width 10 height 10
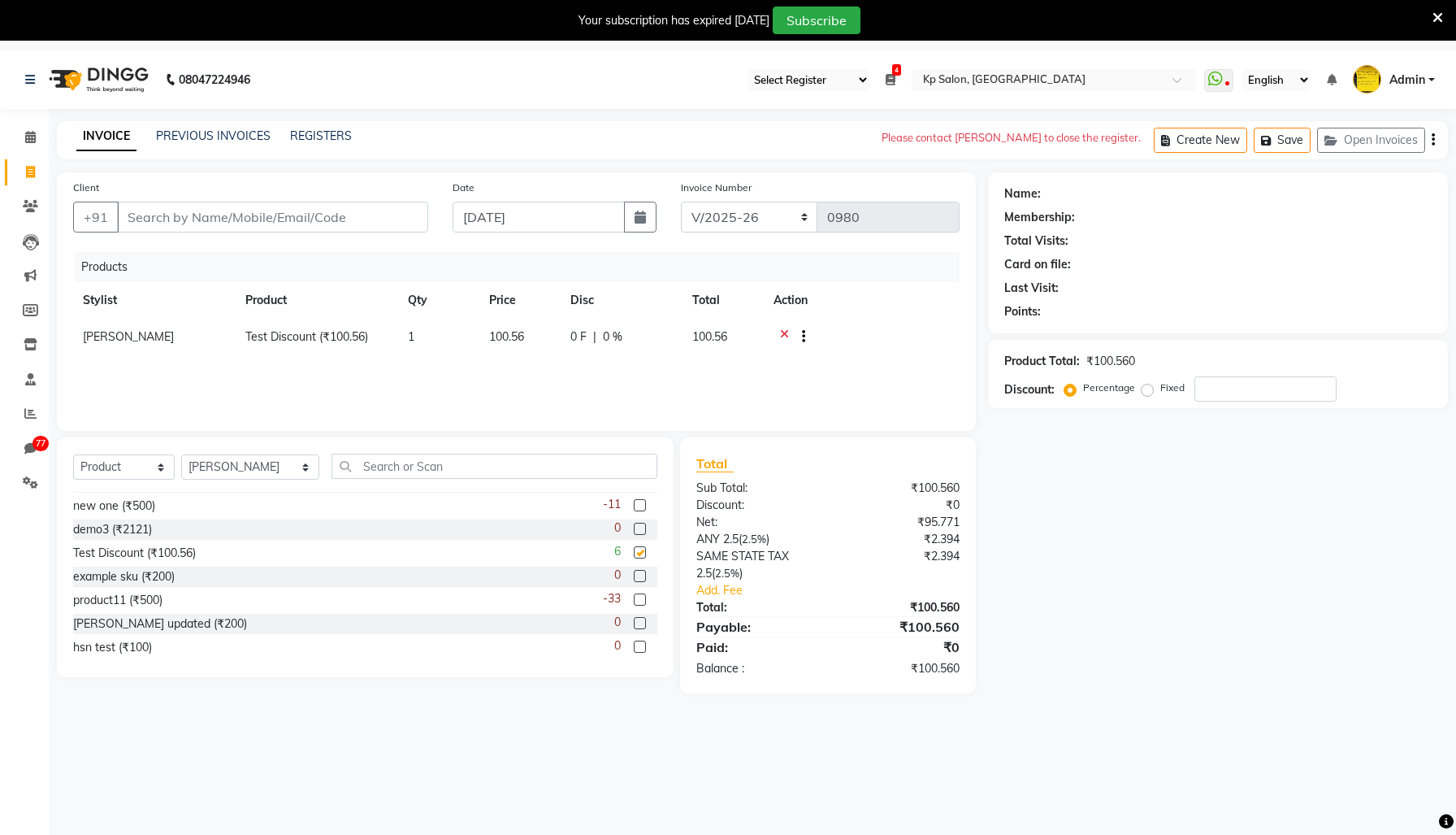
checkbox input "false"
click at [96, 318] on th "Stylist" at bounding box center [154, 300] width 163 height 36
click at [229, 190] on div "Client +91 Date [DATE] Invoice Number t/2025-26 GP/2025 INV-P/2025-26 INV/KP//2…" at bounding box center [516, 301] width 919 height 258
click at [23, 376] on span at bounding box center [30, 380] width 29 height 19
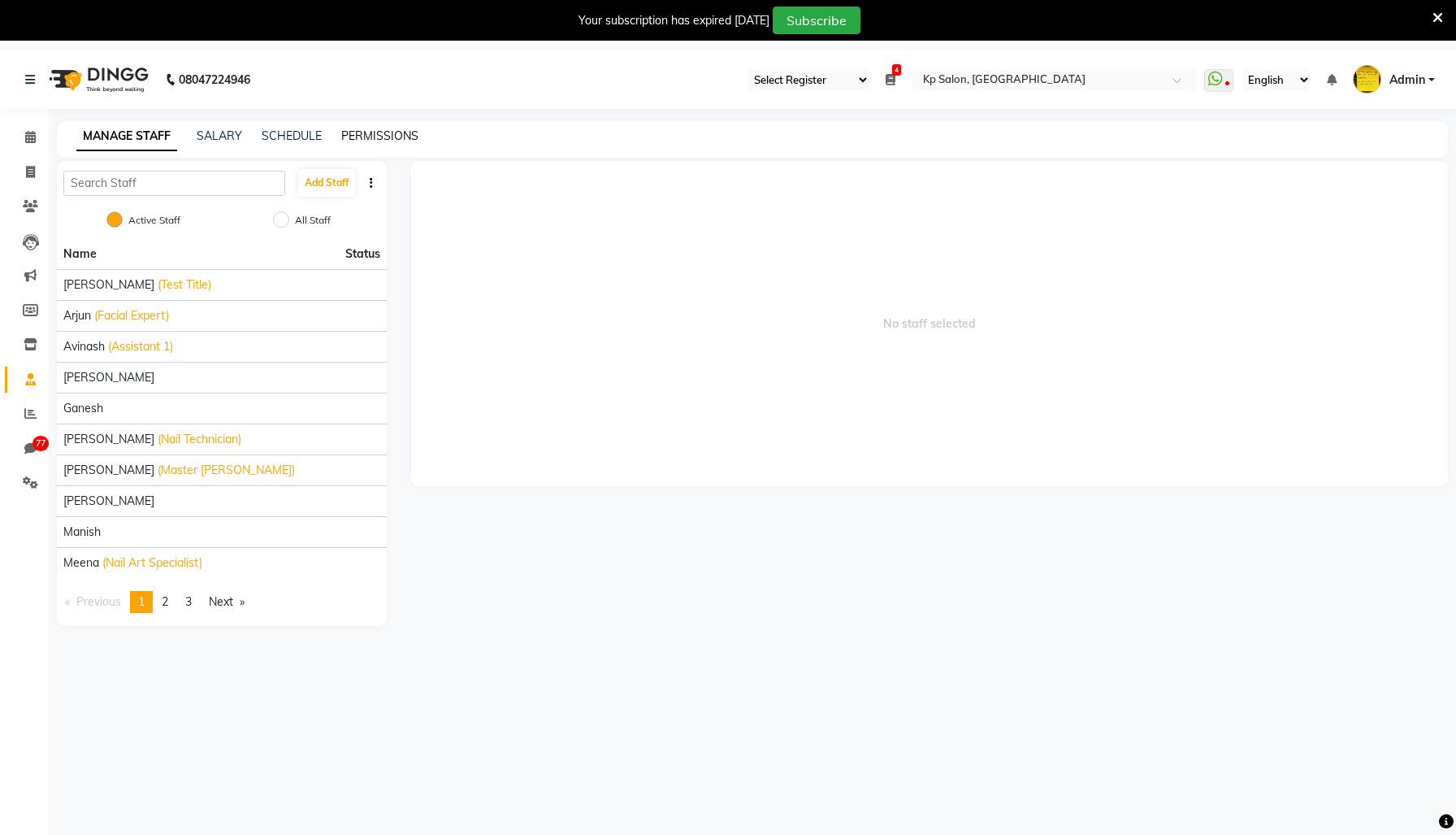
click at [412, 139] on link "PERMISSIONS" at bounding box center [379, 135] width 77 height 14
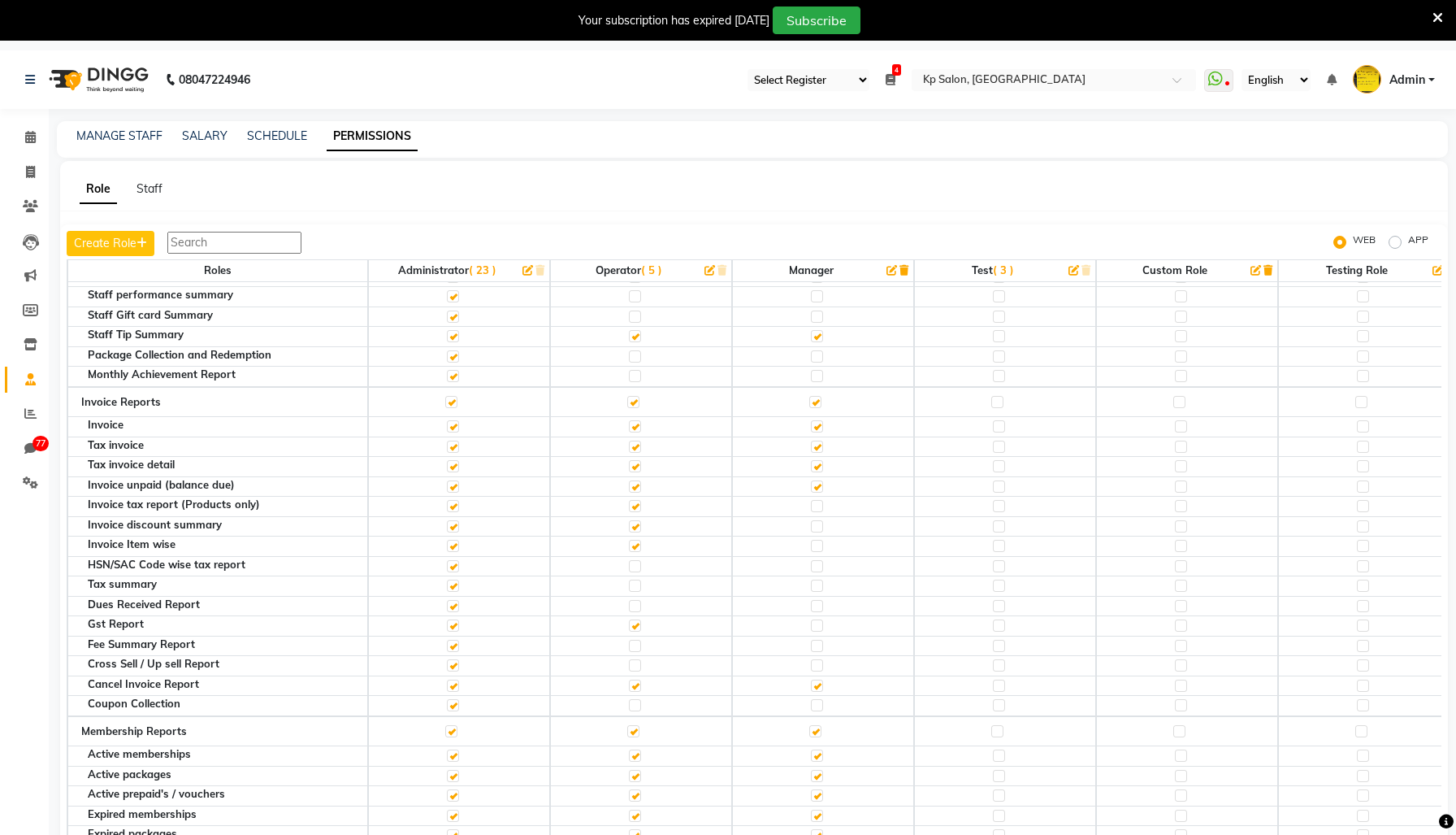
scroll to position [4058, 0]
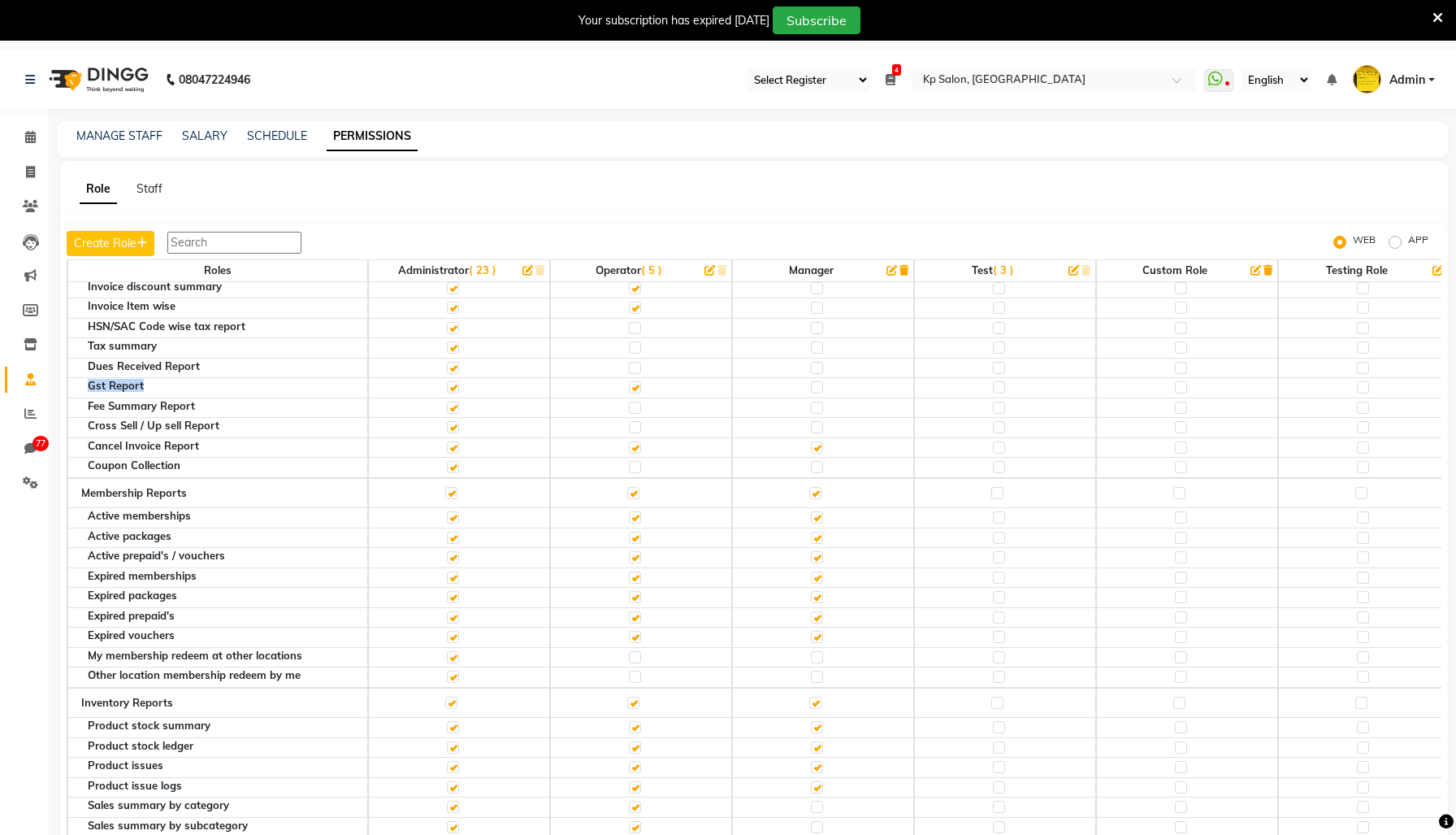
drag, startPoint x: 150, startPoint y: 618, endPoint x: 97, endPoint y: 614, distance: 53.2
click at [97, 391] on div "Gst Report" at bounding box center [228, 385] width 279 height 10
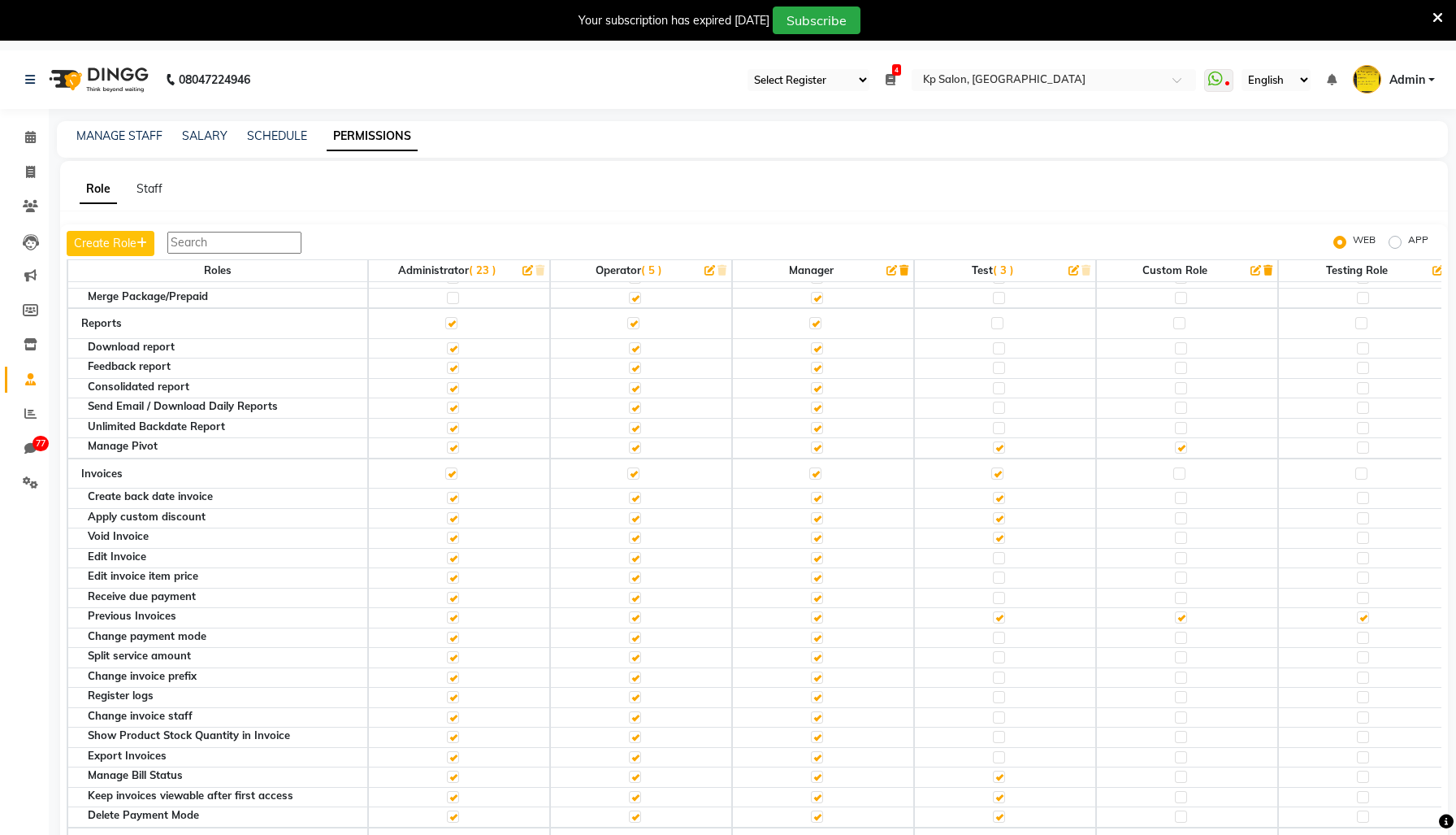
scroll to position [484, 0]
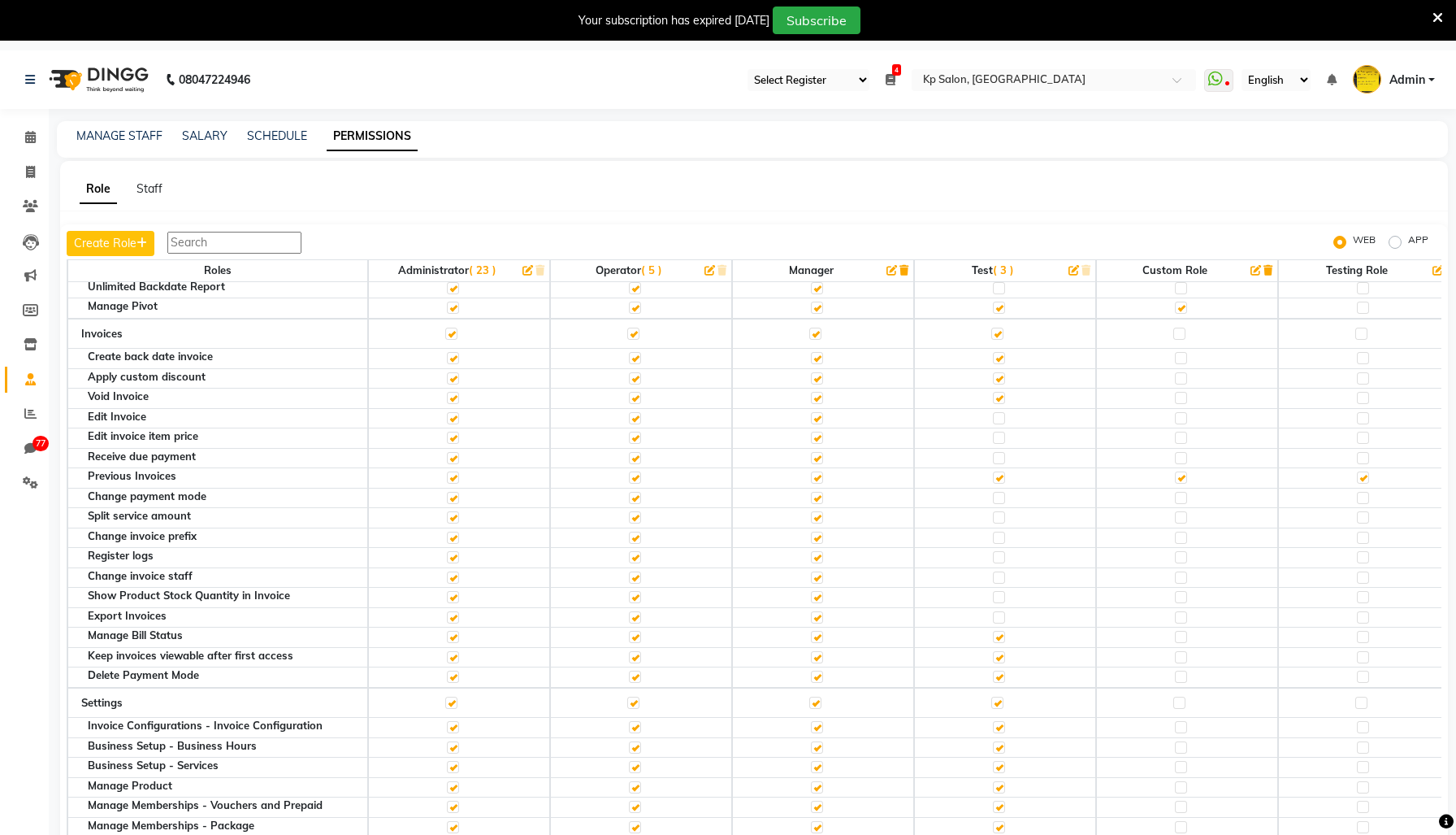
click at [130, 640] on div "Manage Bill Status" at bounding box center [228, 635] width 279 height 10
copy tr "Manage Bill Status"
click at [132, 640] on div "Manage Bill Status" at bounding box center [228, 635] width 279 height 10
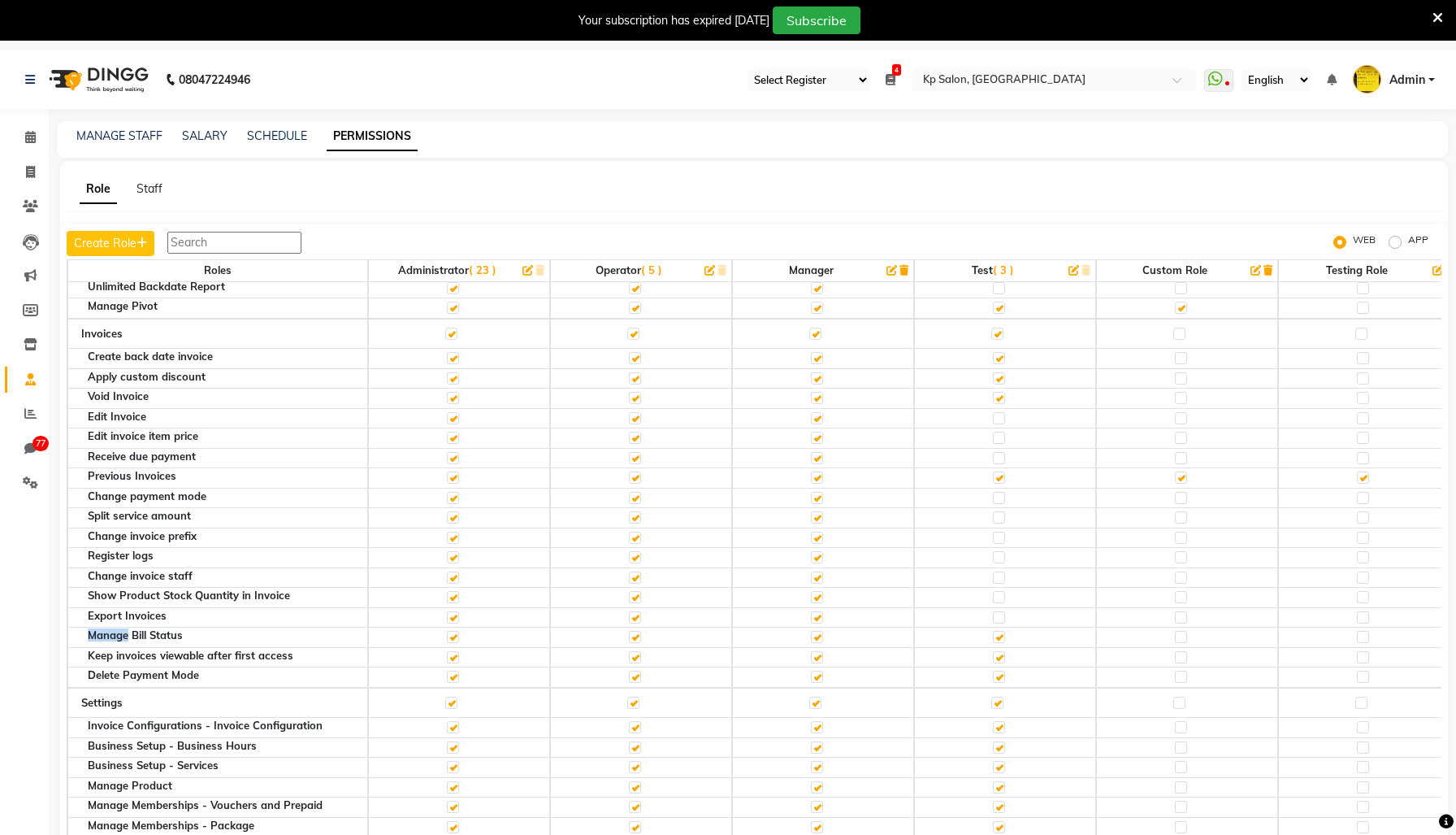
click at [132, 640] on div "Manage Bill Status" at bounding box center [228, 635] width 279 height 10
click at [103, 135] on link "MANAGE STAFF" at bounding box center [119, 135] width 86 height 14
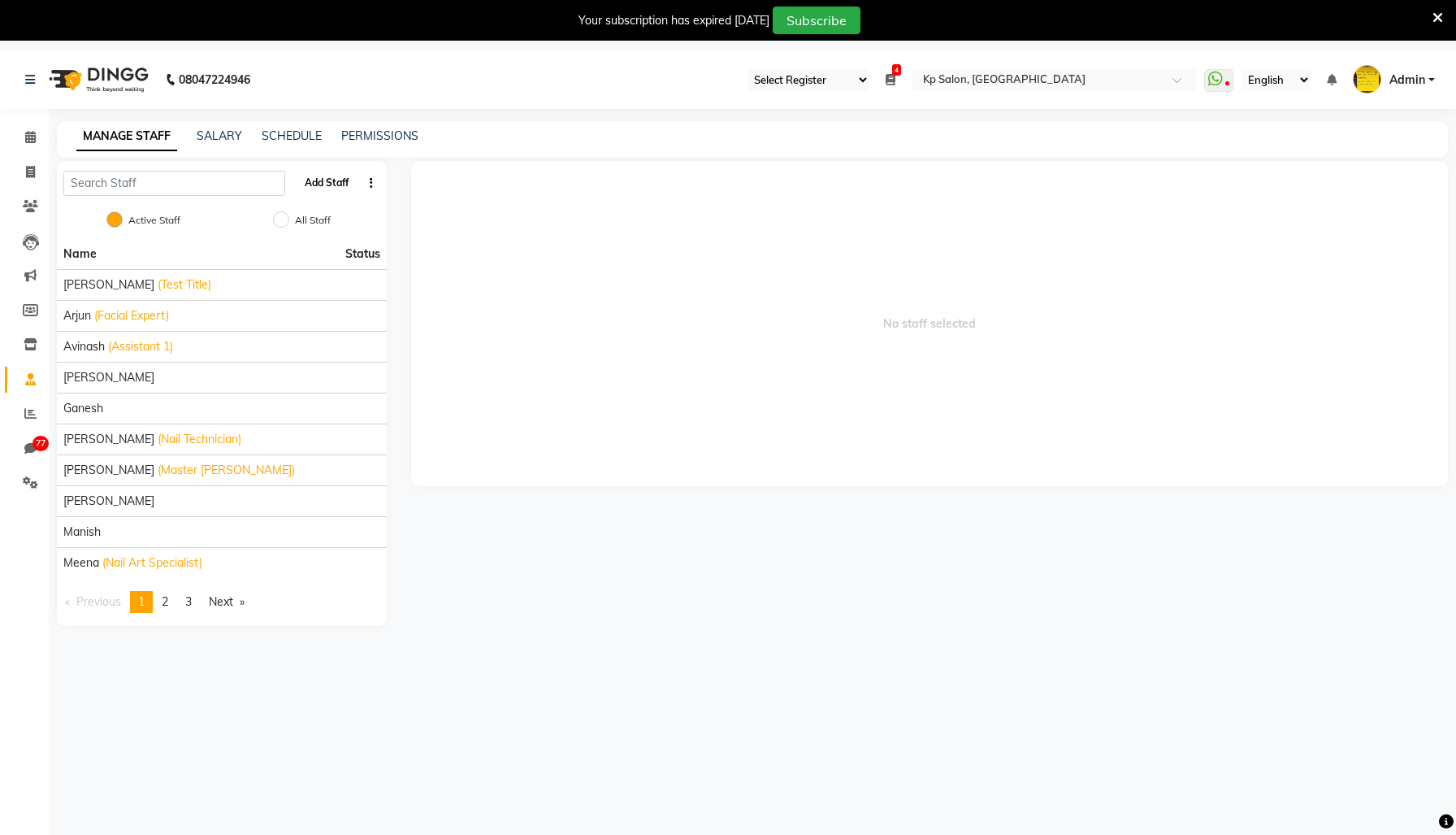
click at [310, 192] on button "Add Staff" at bounding box center [326, 183] width 57 height 28
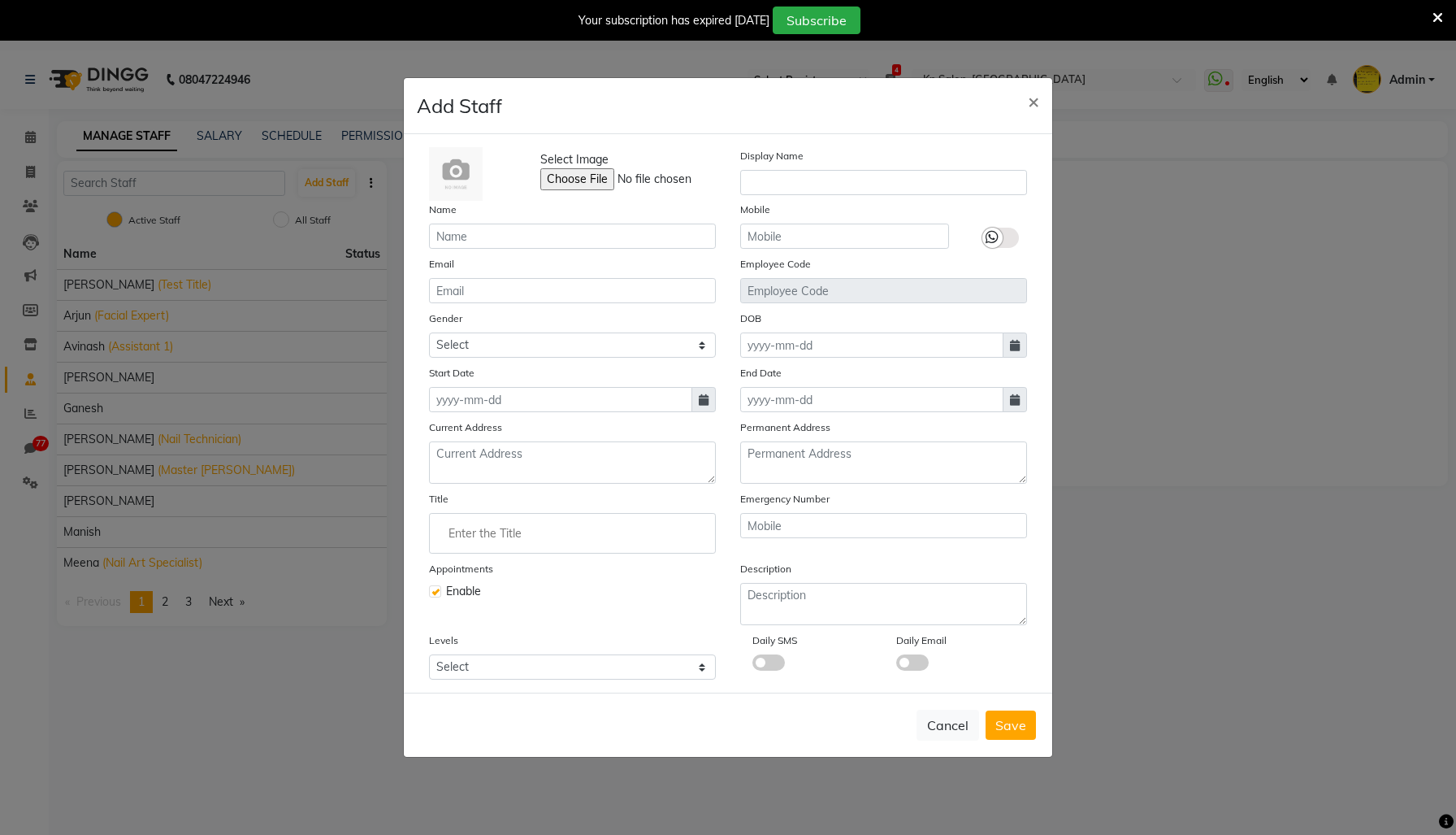
click at [610, 625] on div "Appointments Enable" at bounding box center [572, 592] width 312 height 65
click at [444, 420] on label "Current Address" at bounding box center [466, 427] width 73 height 14
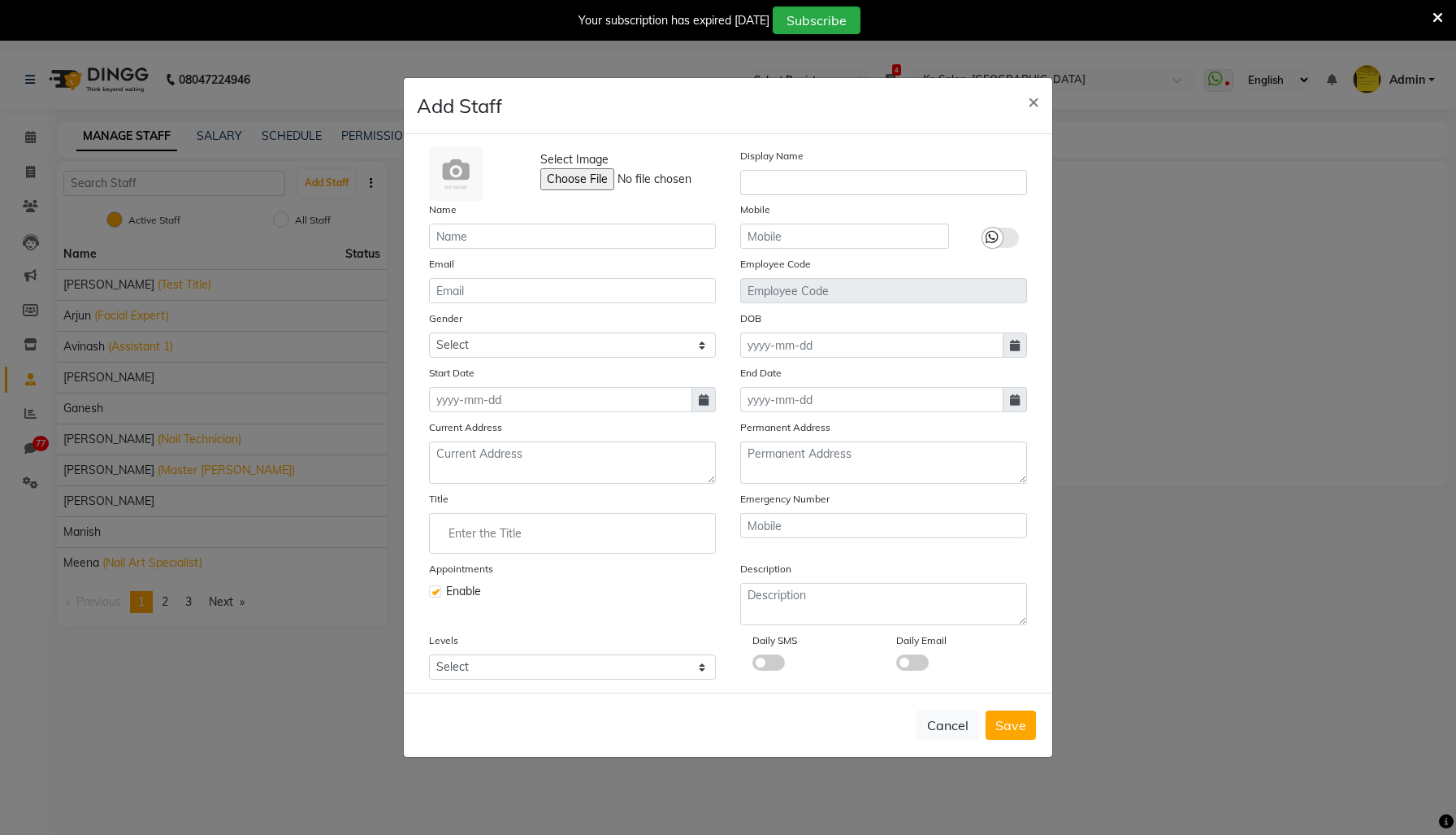
click at [713, 582] on div "Appointments Enable" at bounding box center [572, 592] width 312 height 65
click at [599, 680] on select "Select Advance dummy level dummy level Advance Advance Advance Fifth Trainee Th…" at bounding box center [572, 667] width 287 height 25
select select "26"
click at [433, 678] on select "Select Advance dummy level dummy level Advance Advance Advance Fifth Trainee Th…" at bounding box center [572, 667] width 287 height 25
click at [544, 663] on div "Levels Select Advance dummy level dummy level Advance Advance Advance Fifth Tra…" at bounding box center [572, 655] width 312 height 48
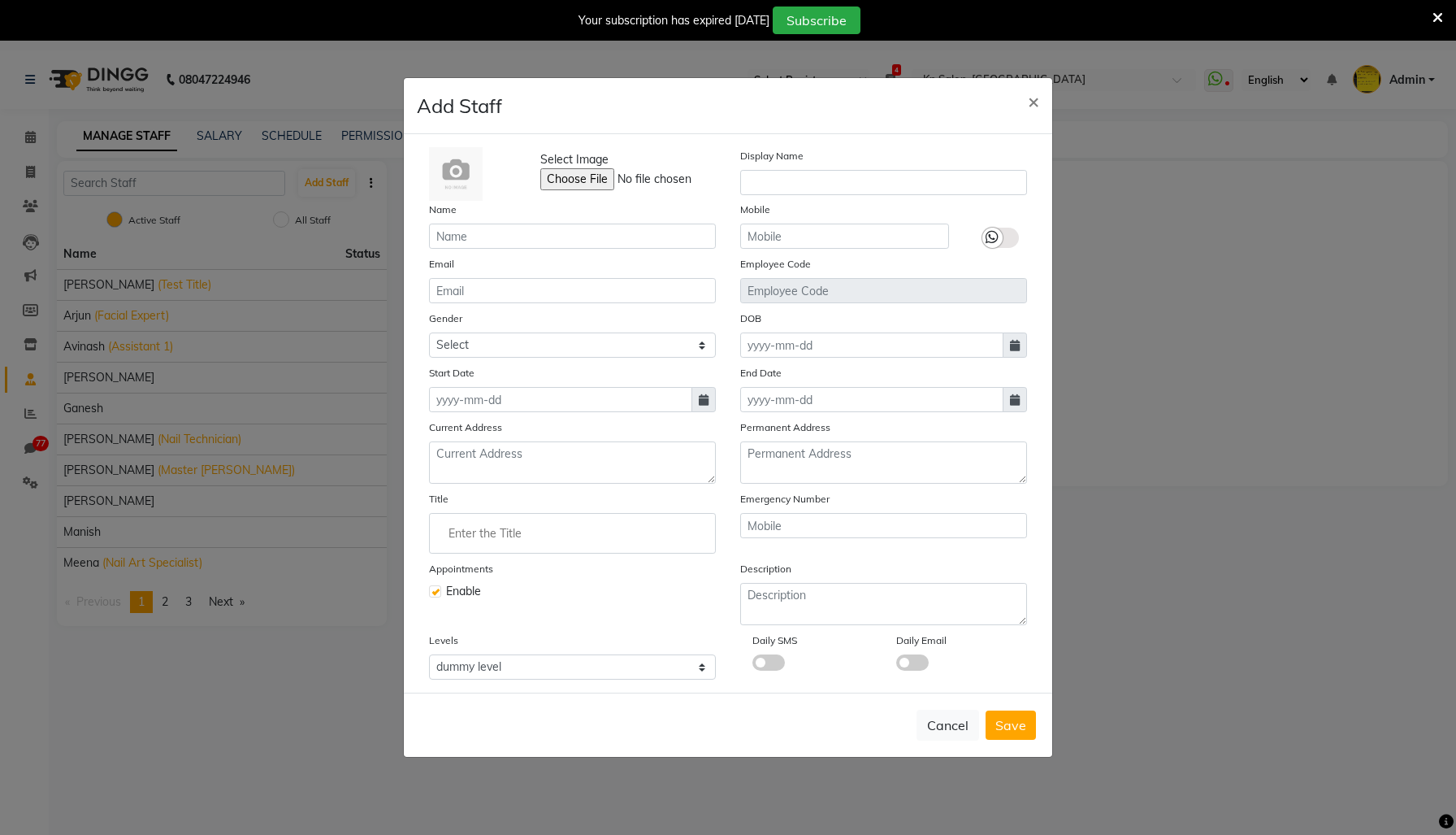
scroll to position [0, 0]
click at [932, 741] on button "Cancel" at bounding box center [948, 725] width 63 height 30
checkbox input "false"
select select "null"
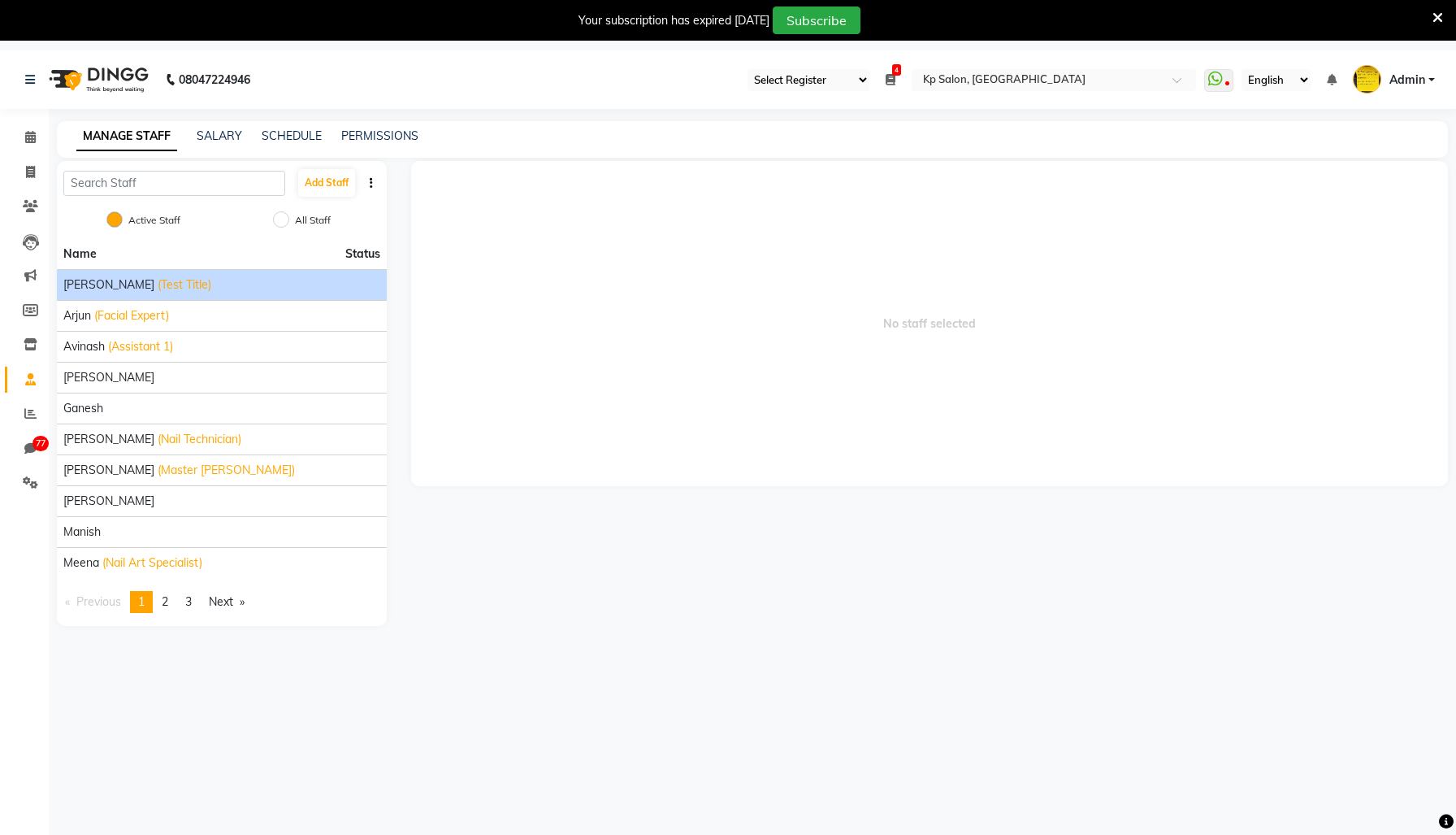
click at [250, 300] on li "[PERSON_NAME] (Test Title)" at bounding box center [222, 285] width 330 height 30
click at [246, 294] on div "[PERSON_NAME] (Test Title)" at bounding box center [222, 285] width 317 height 17
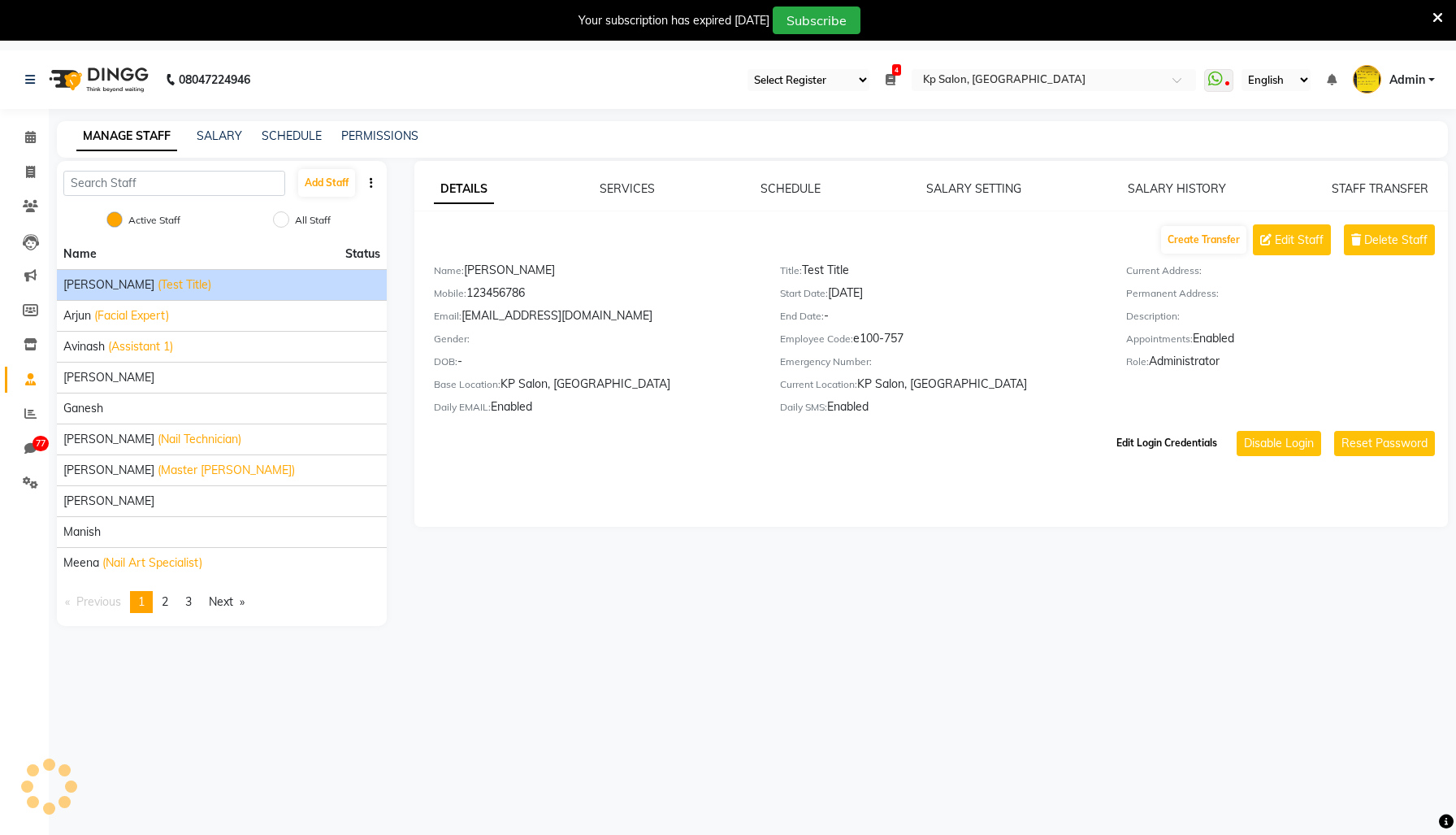
click at [1110, 457] on button "Edit Login Credentials" at bounding box center [1166, 443] width 113 height 28
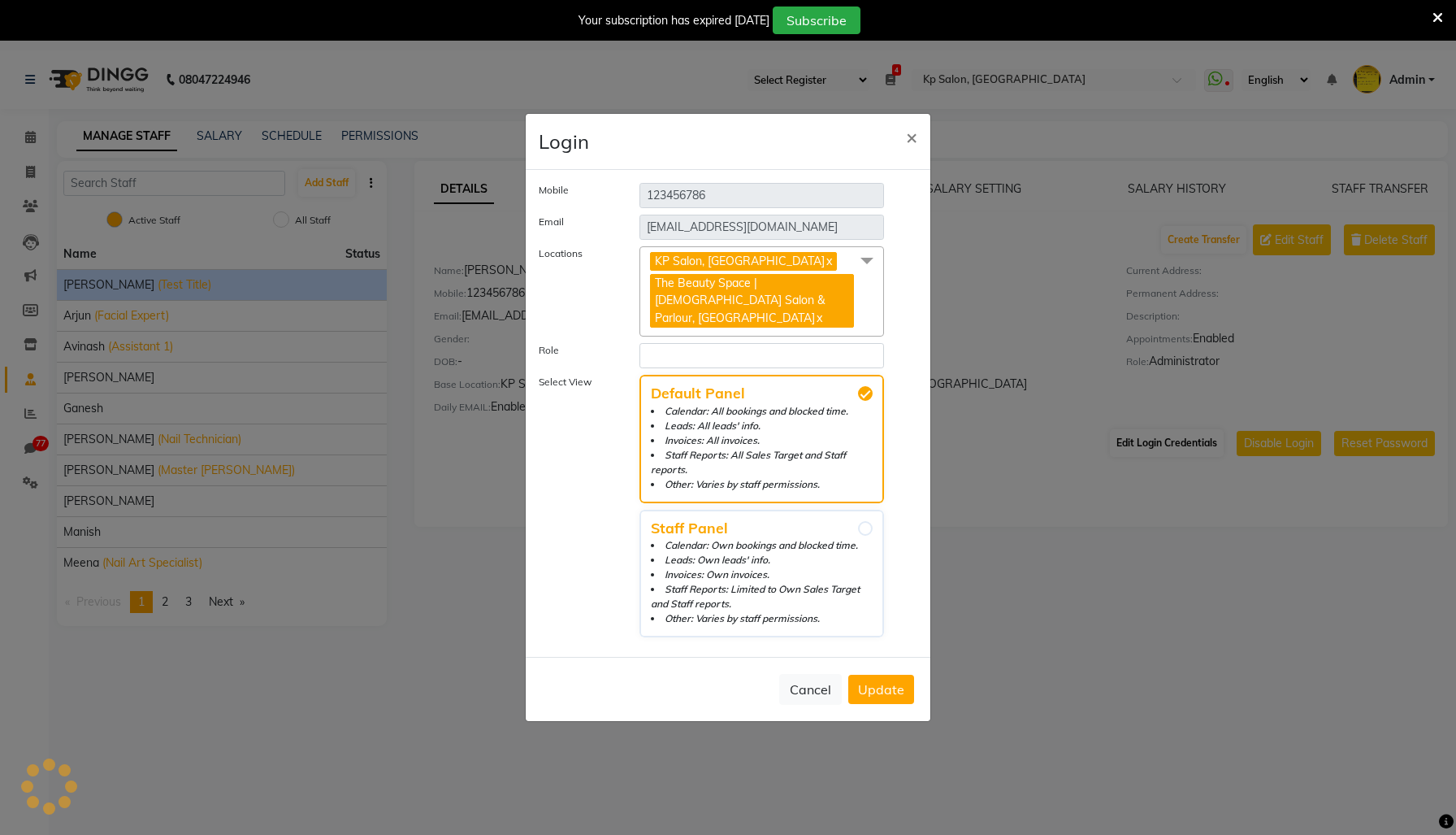
select select "37"
click at [898, 127] on button "×" at bounding box center [912, 136] width 37 height 46
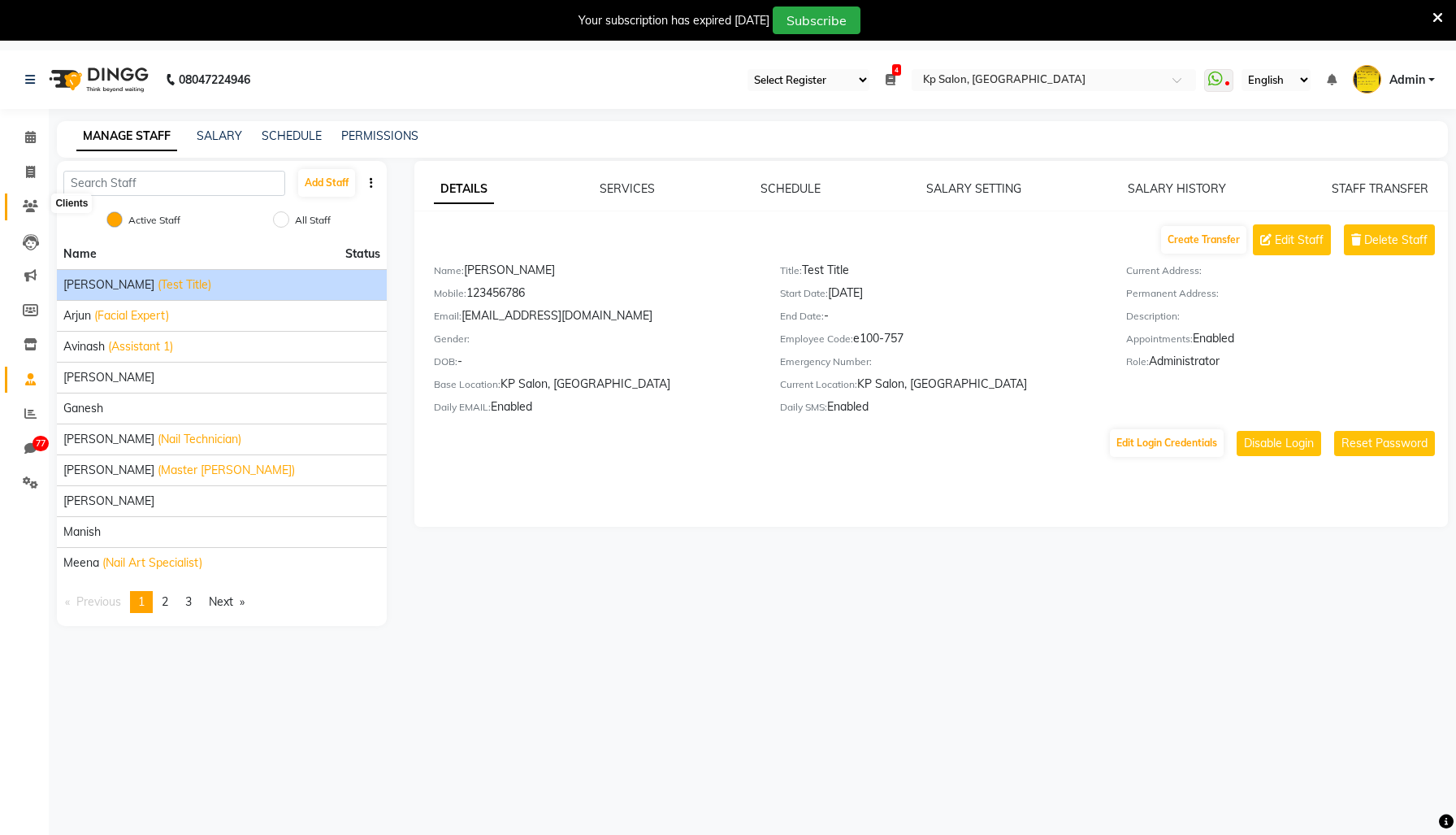
click at [27, 199] on span at bounding box center [30, 207] width 29 height 19
